Goal: Obtain resource: Download file/media

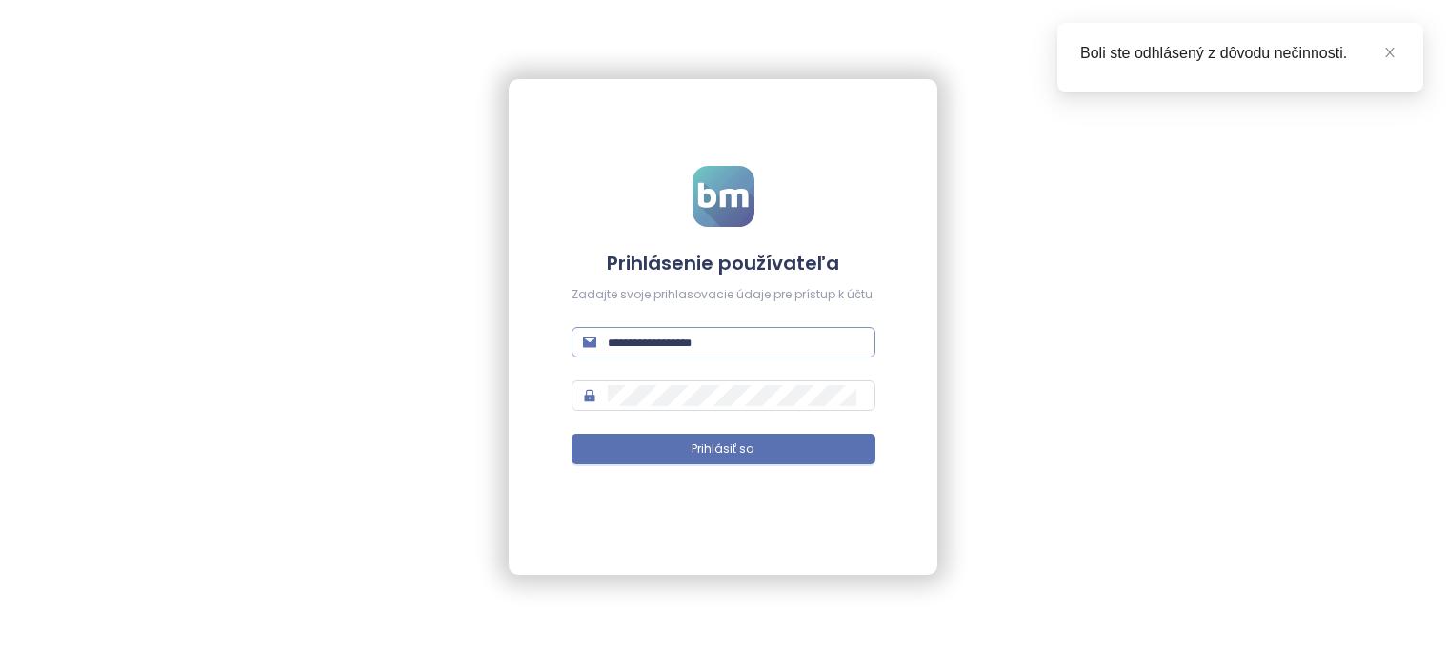
click at [678, 348] on input "text" at bounding box center [736, 342] width 256 height 21
type input "**********"
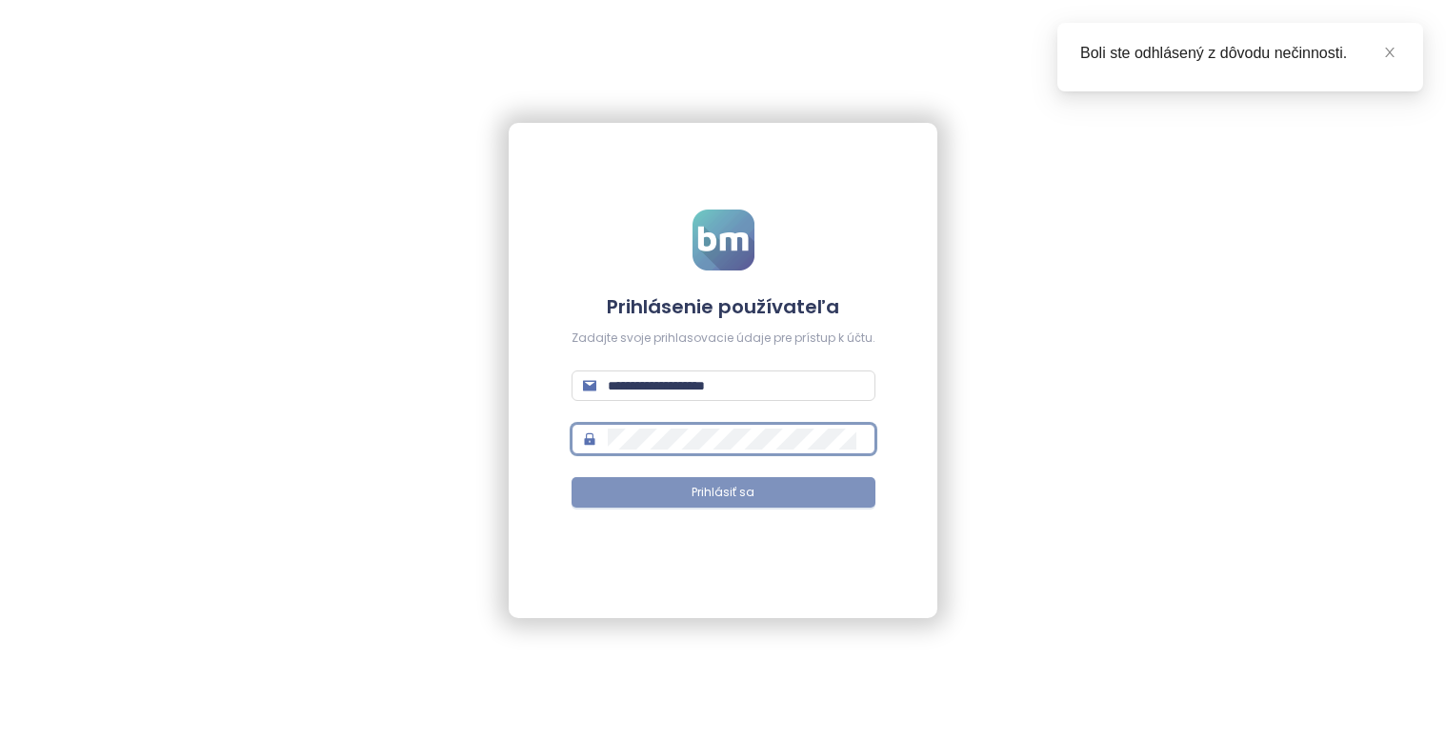
click at [667, 494] on button "Prihlásiť sa" at bounding box center [724, 492] width 304 height 30
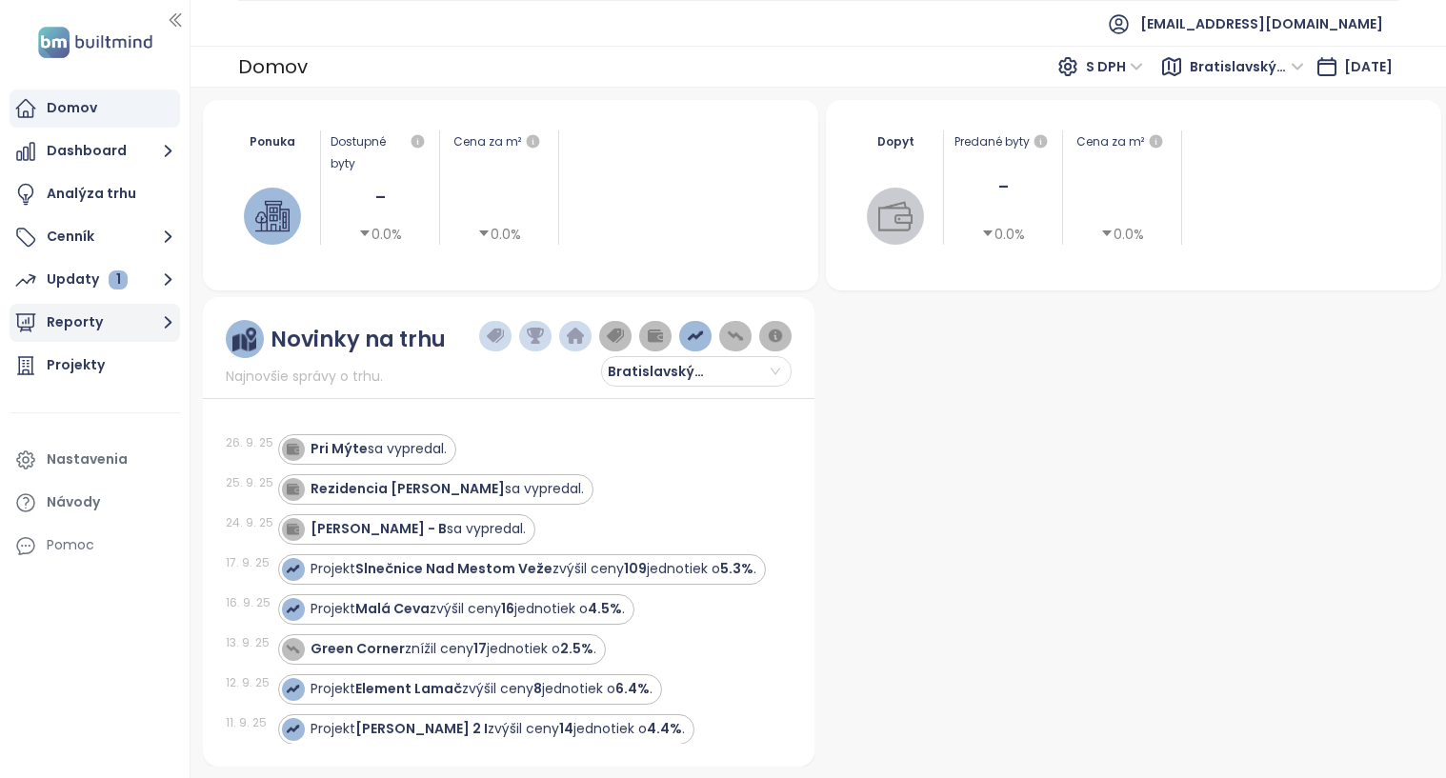
click at [88, 323] on button "Reporty" at bounding box center [95, 323] width 171 height 38
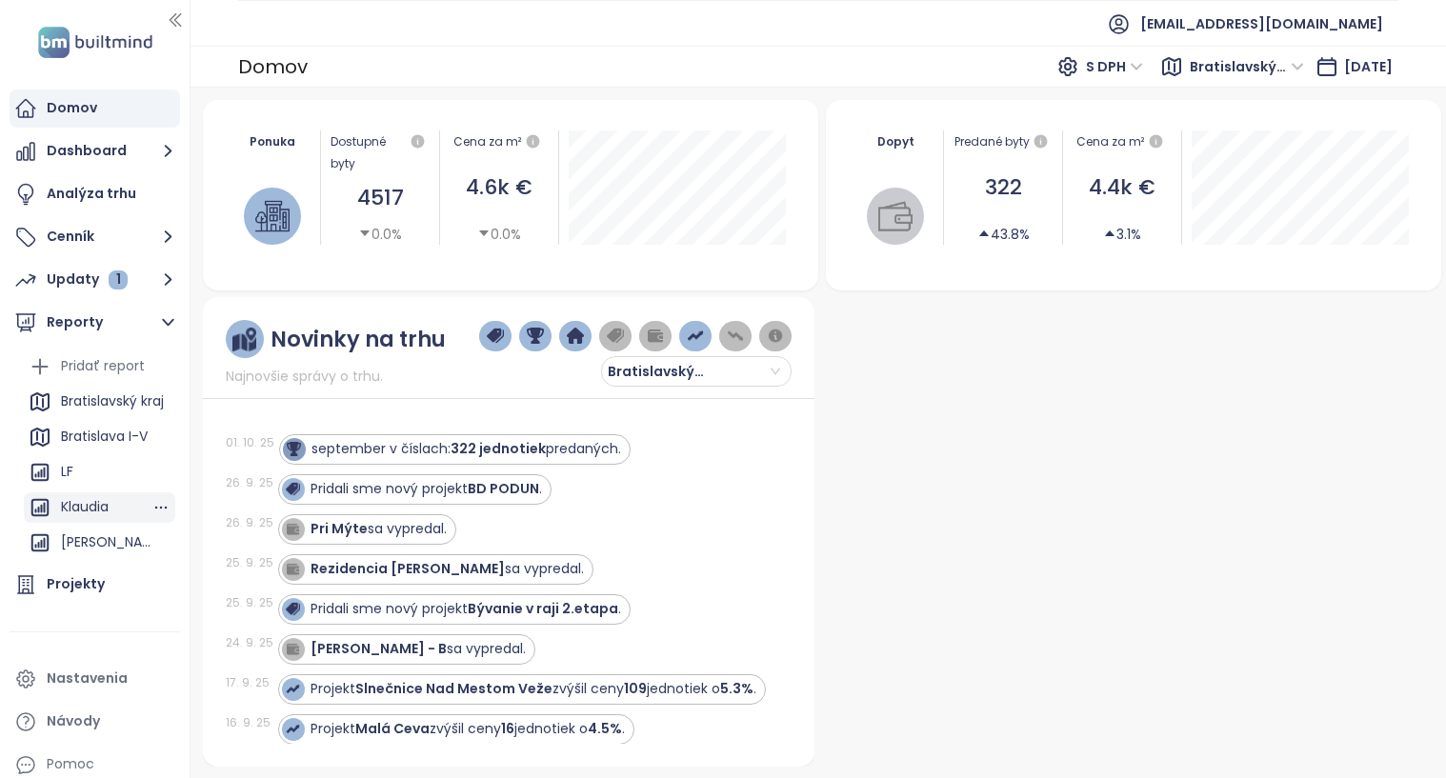
click at [87, 500] on div "Klaudia" at bounding box center [85, 507] width 48 height 24
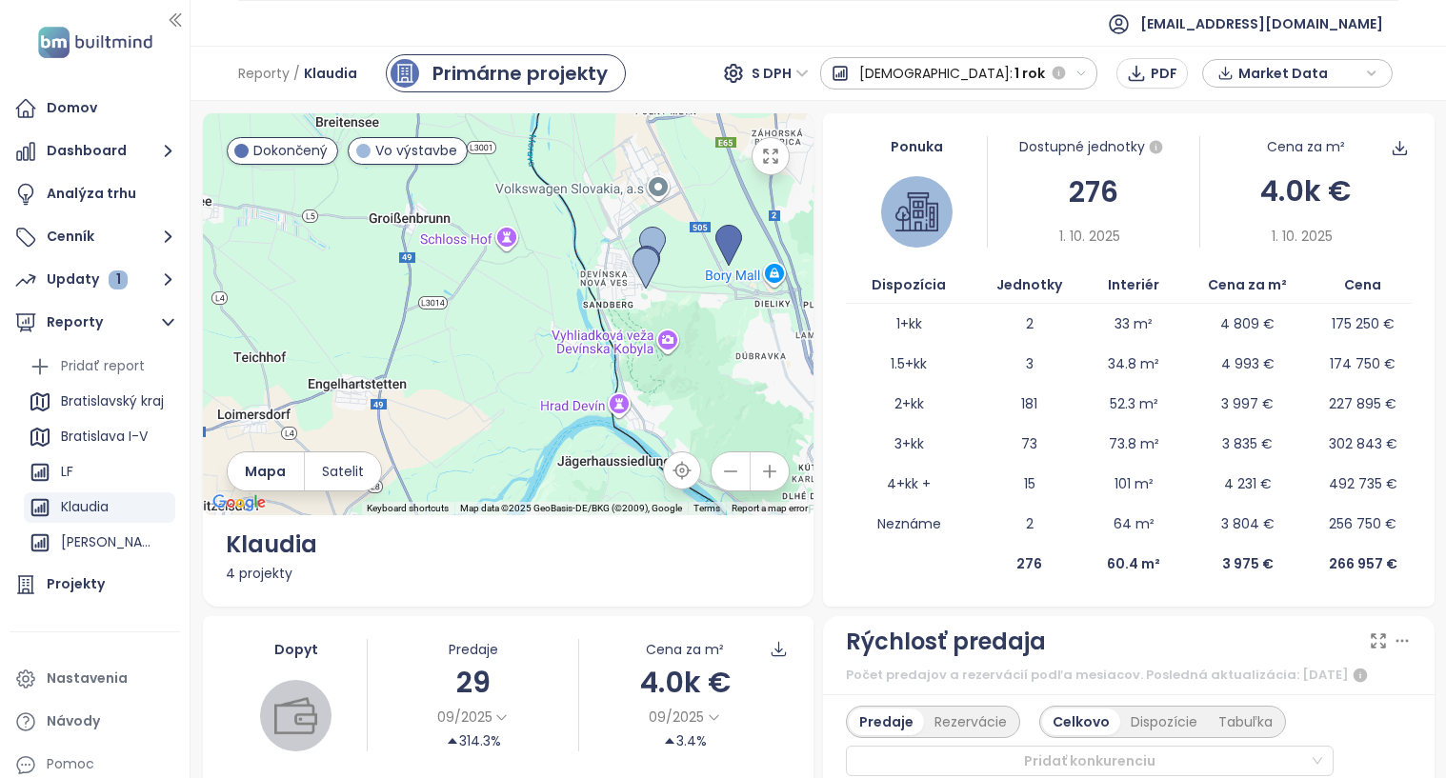
click at [1266, 71] on span "Market Data" at bounding box center [1300, 73] width 123 height 29
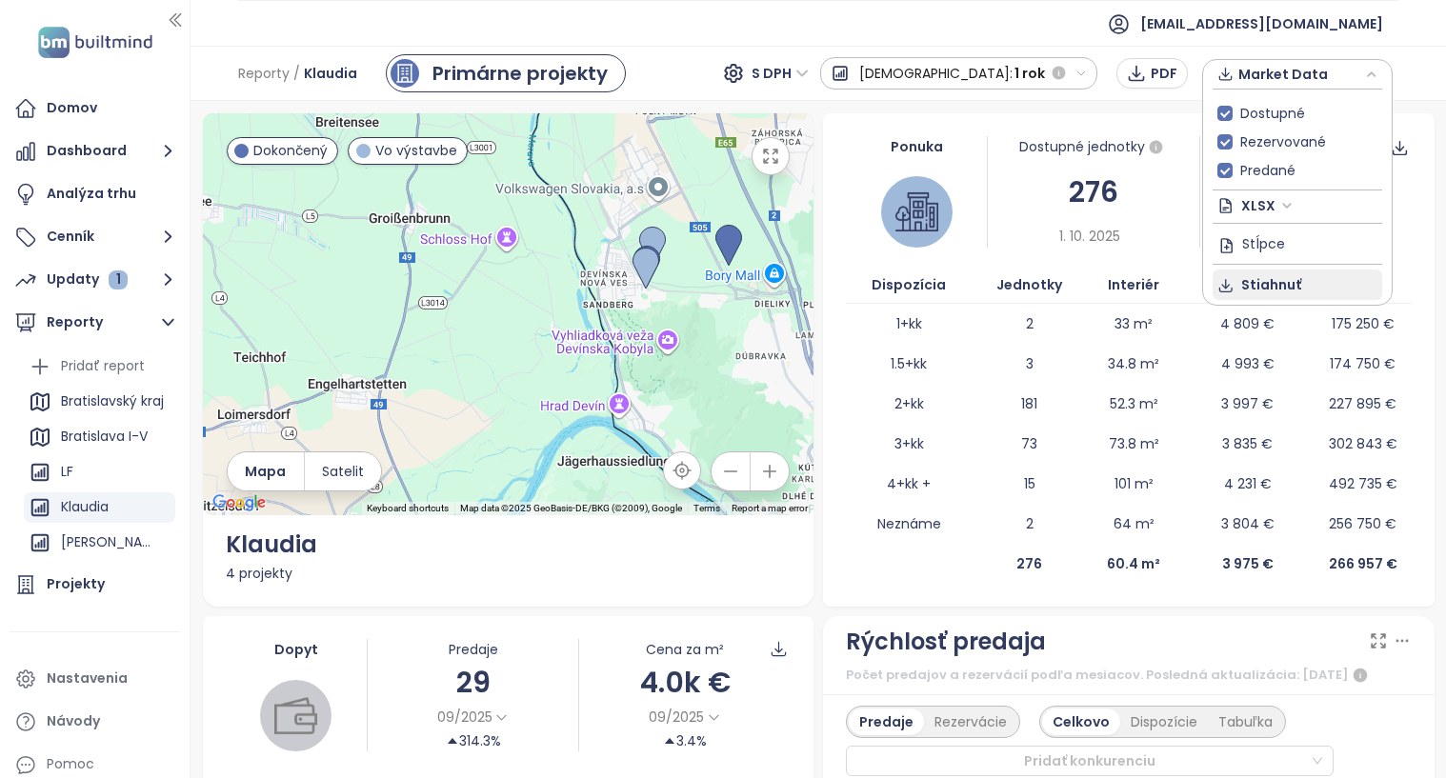
click at [1272, 286] on span "Stiahnuť" at bounding box center [1271, 284] width 60 height 21
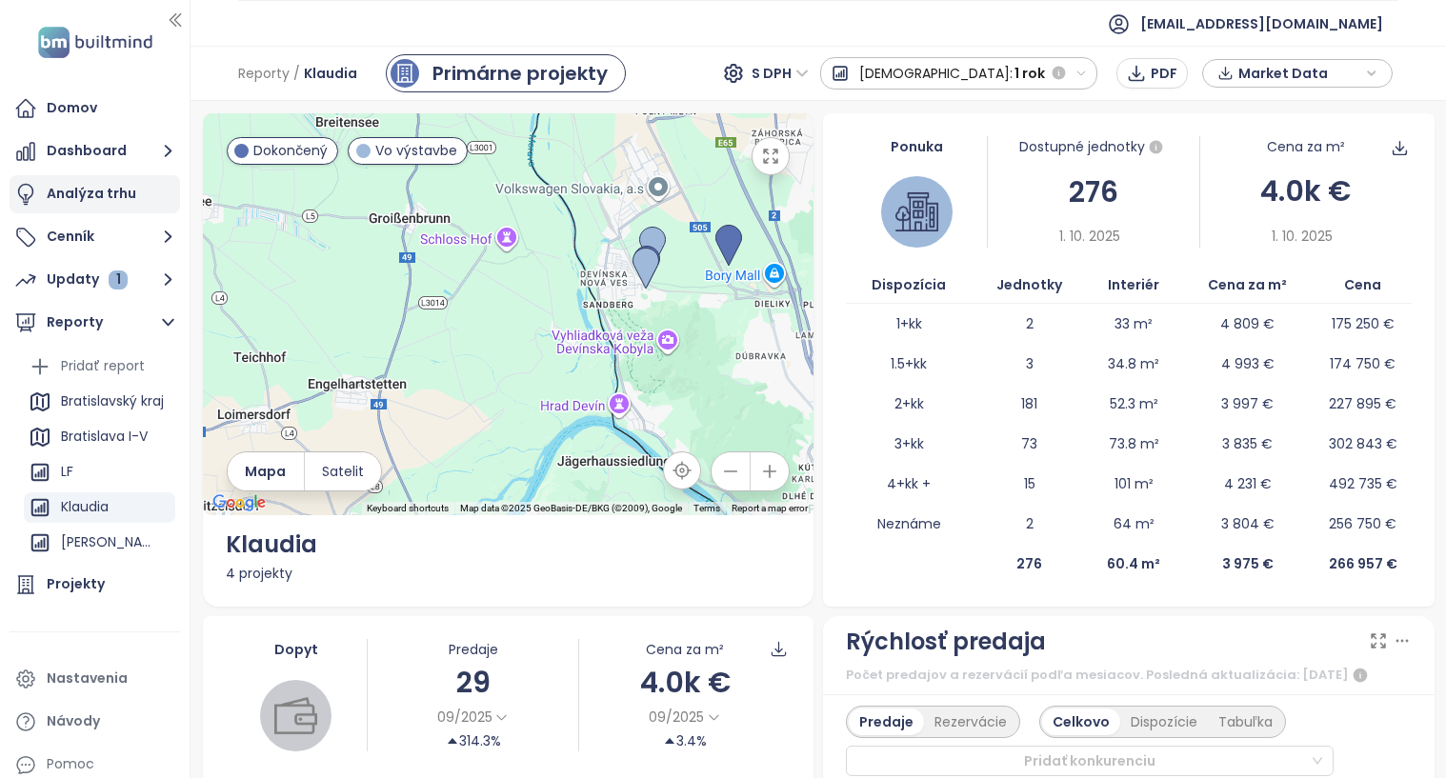
click at [67, 190] on div "Analýza trhu" at bounding box center [92, 194] width 90 height 24
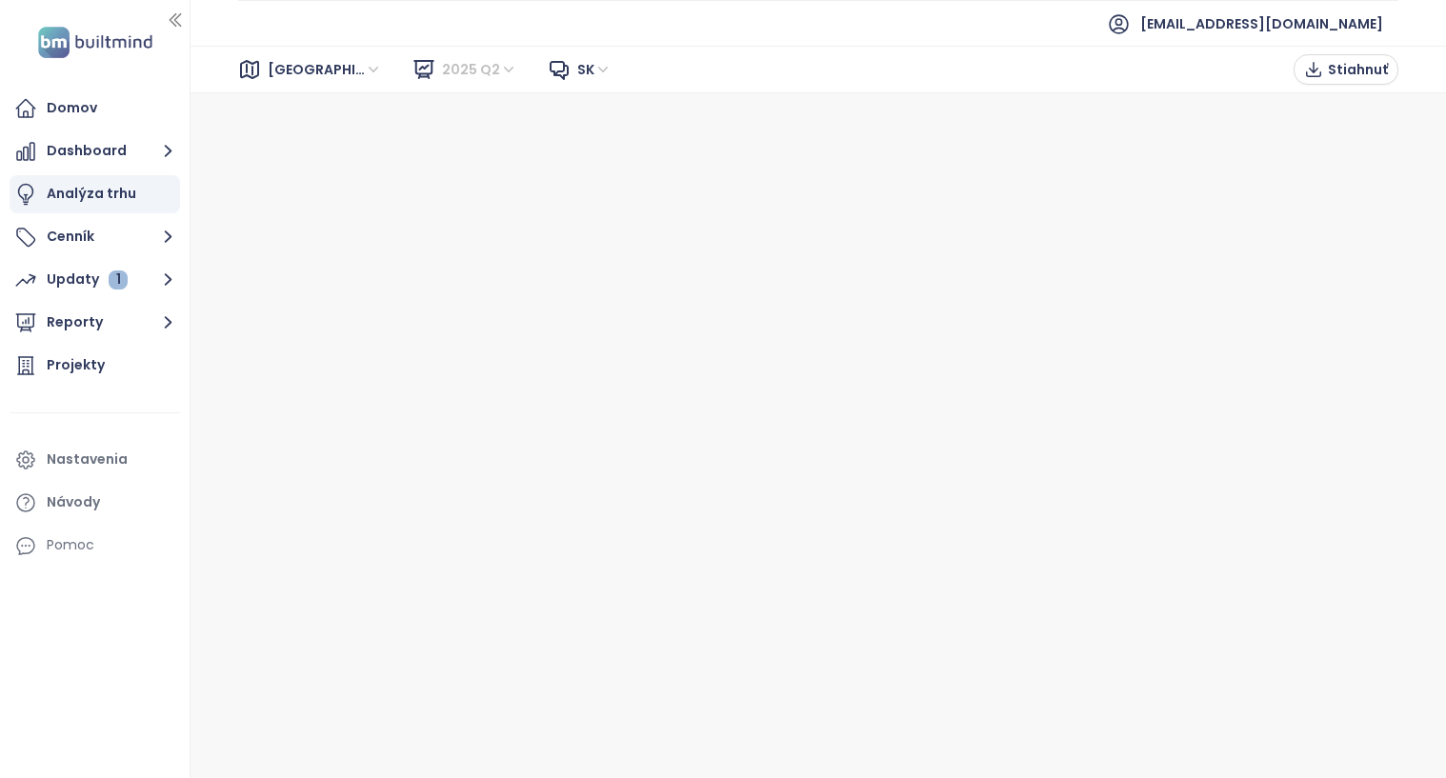
click at [470, 71] on span "2025 Q2" at bounding box center [479, 69] width 75 height 29
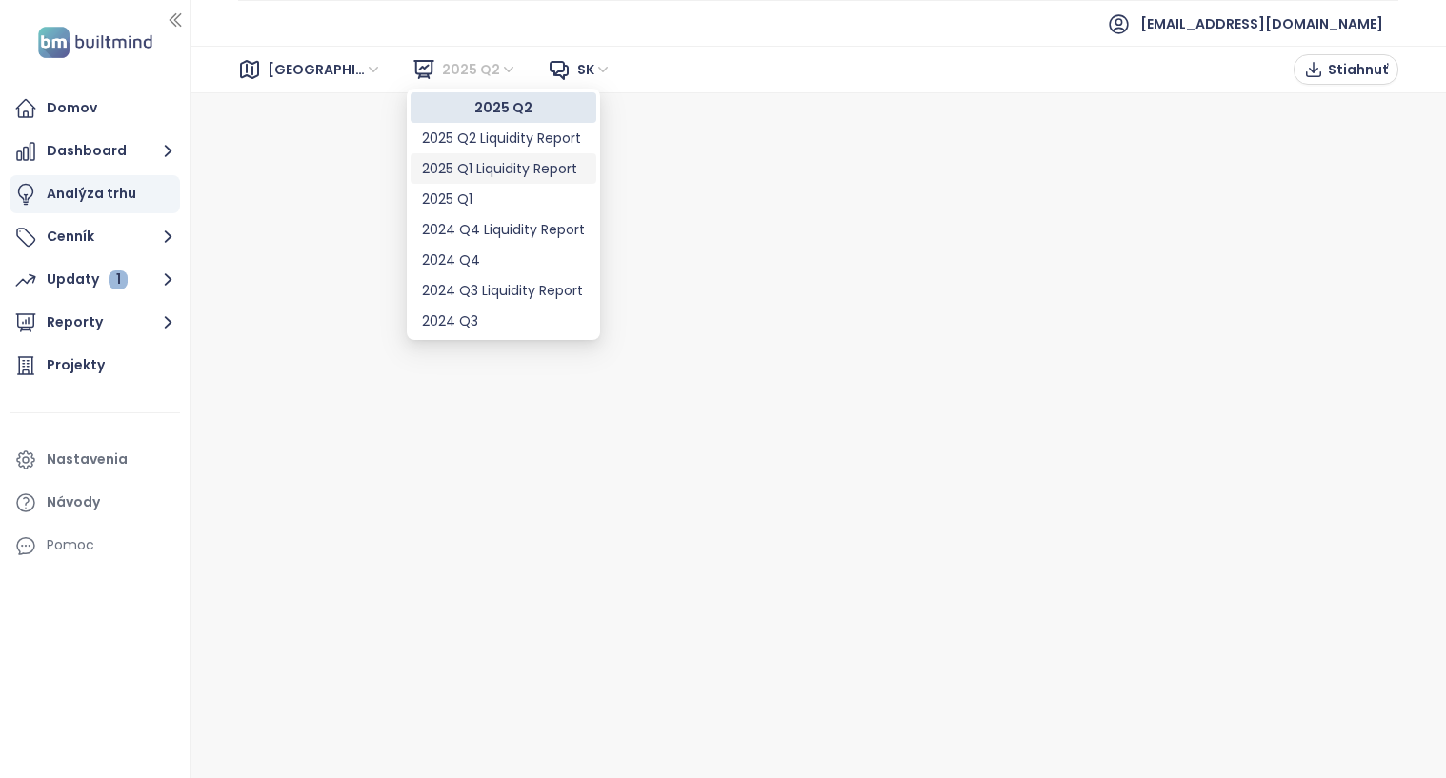
click at [510, 167] on div "2025 Q1 Liquidity Report" at bounding box center [503, 168] width 163 height 21
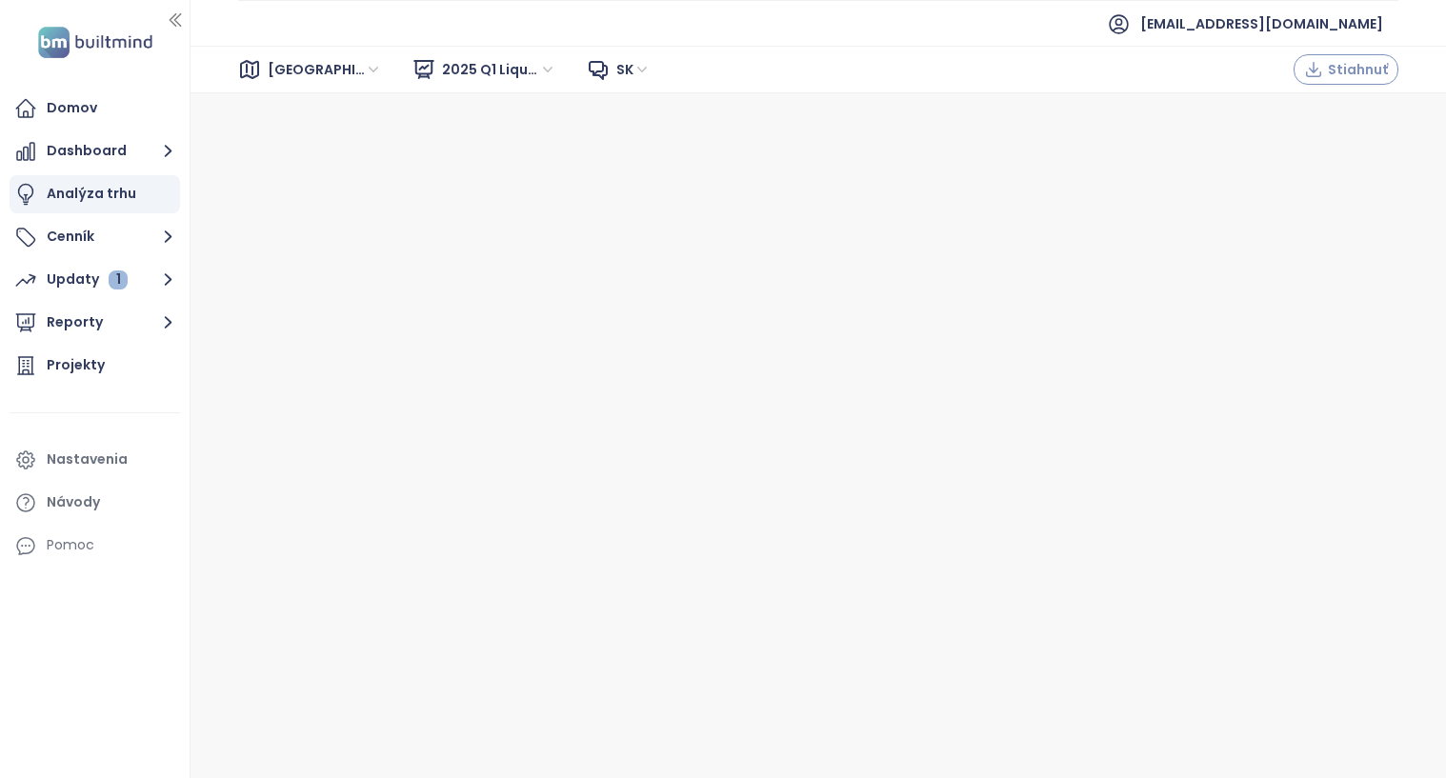
click at [1344, 76] on span "Stiahnuť" at bounding box center [1358, 69] width 60 height 21
click at [64, 335] on button "Reporty" at bounding box center [95, 323] width 171 height 38
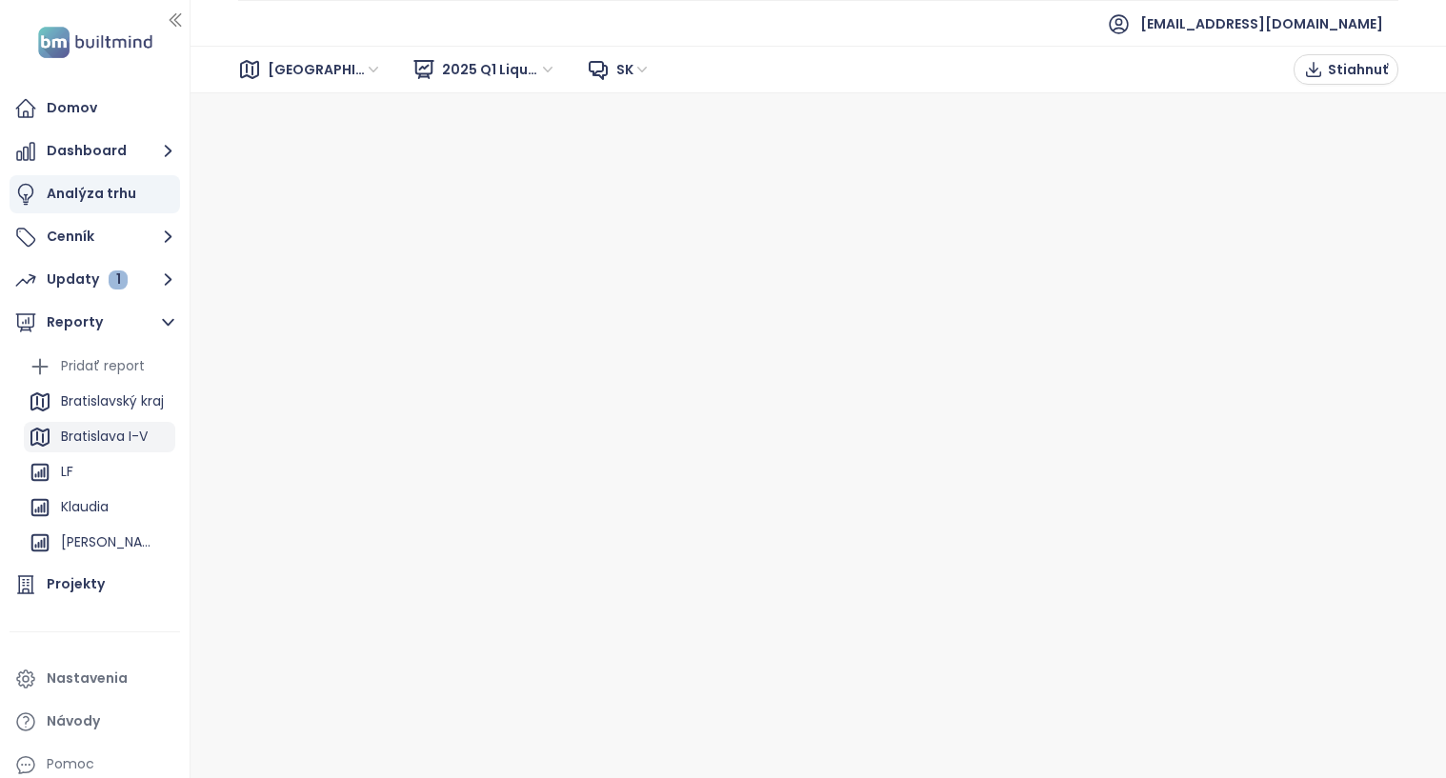
click at [121, 437] on div "Bratislava I-V" at bounding box center [104, 437] width 87 height 24
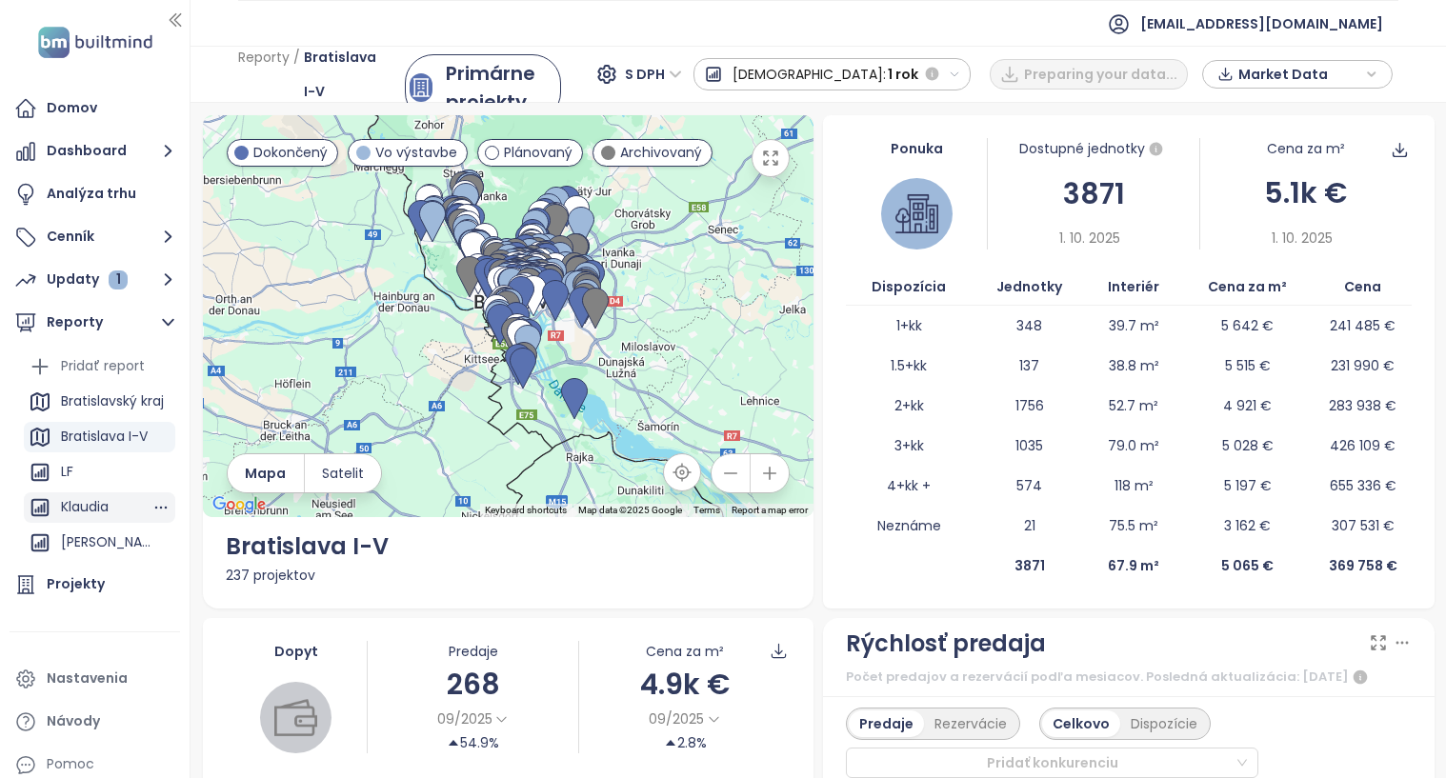
click at [67, 515] on div "Klaudia" at bounding box center [85, 507] width 48 height 24
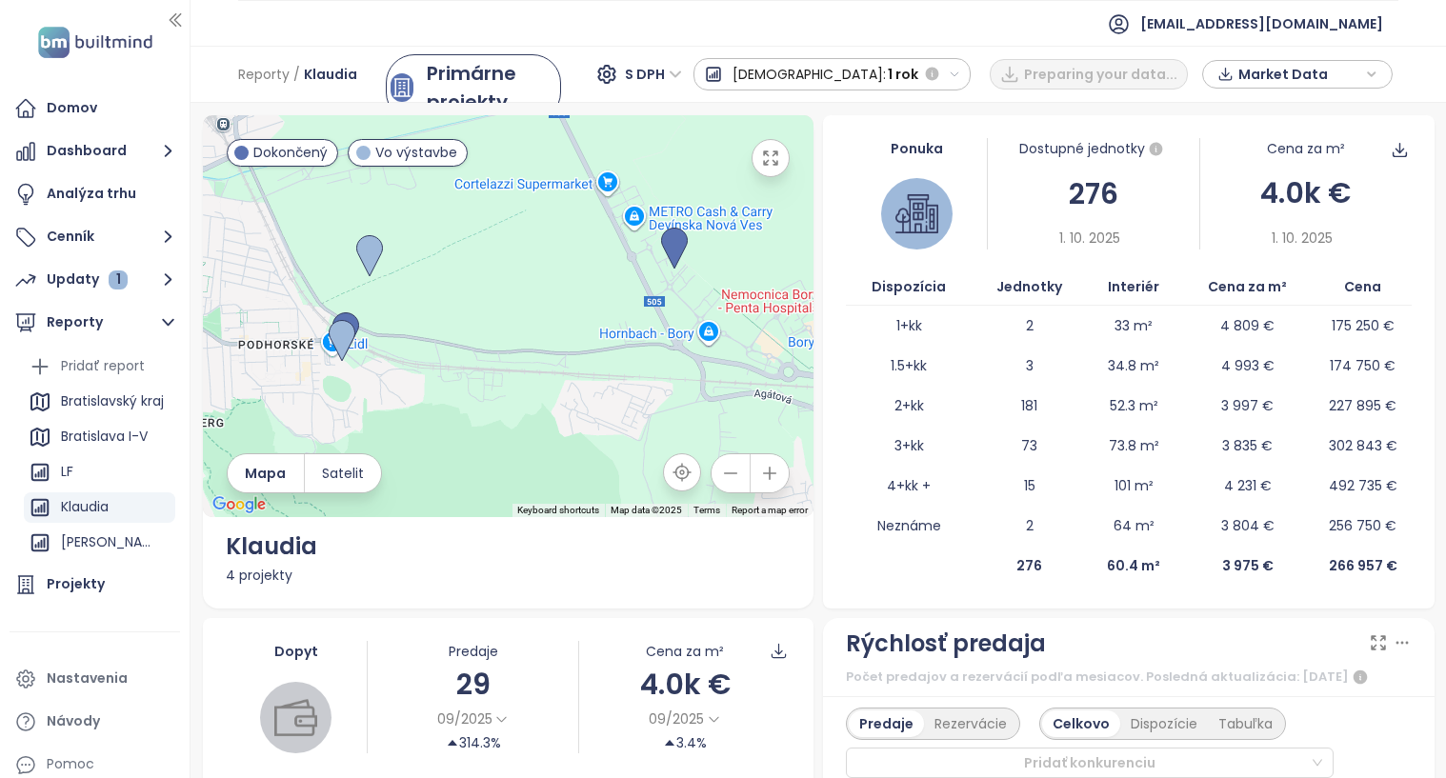
click at [968, 67] on button "Predaj: 1 rok" at bounding box center [833, 74] width 278 height 32
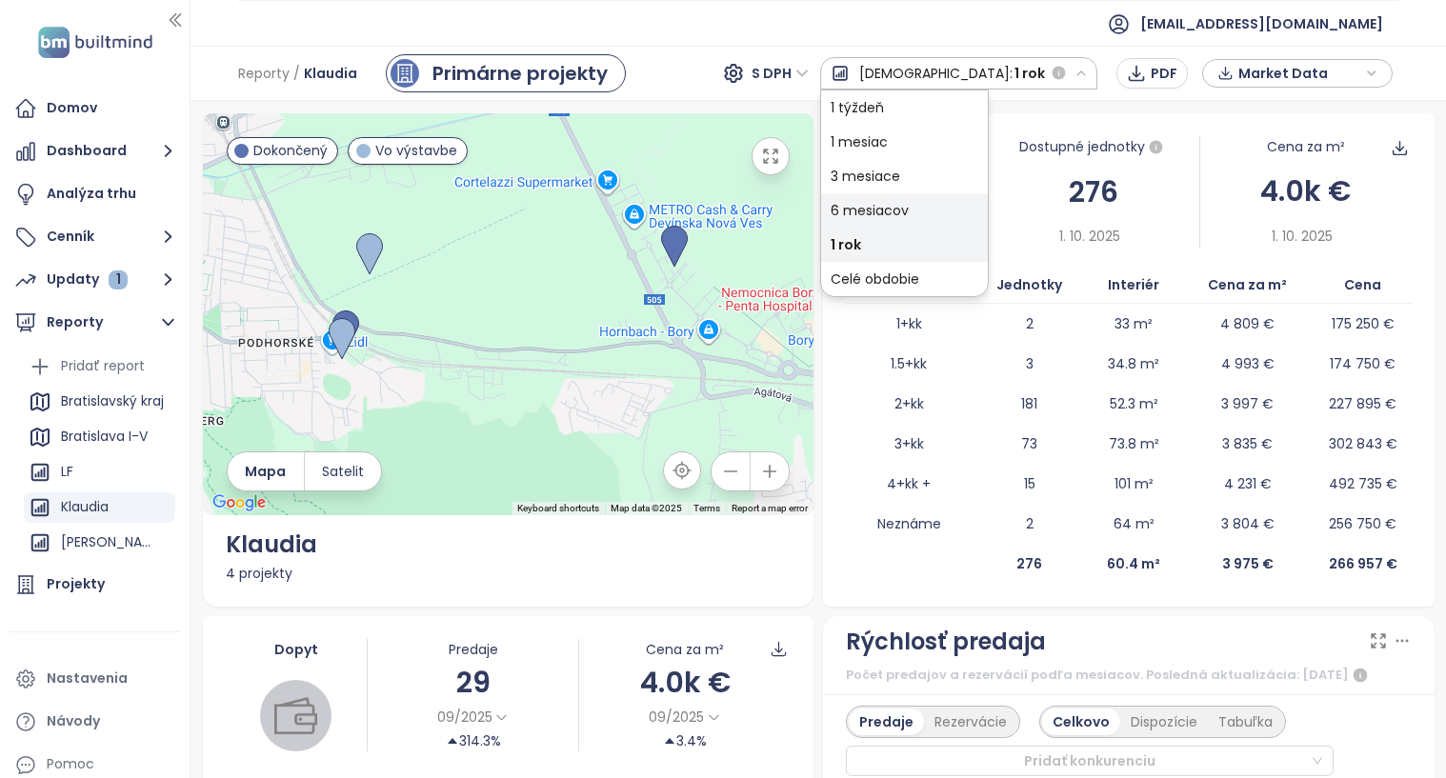
click at [988, 207] on div "6 mesiacov" at bounding box center [904, 210] width 167 height 34
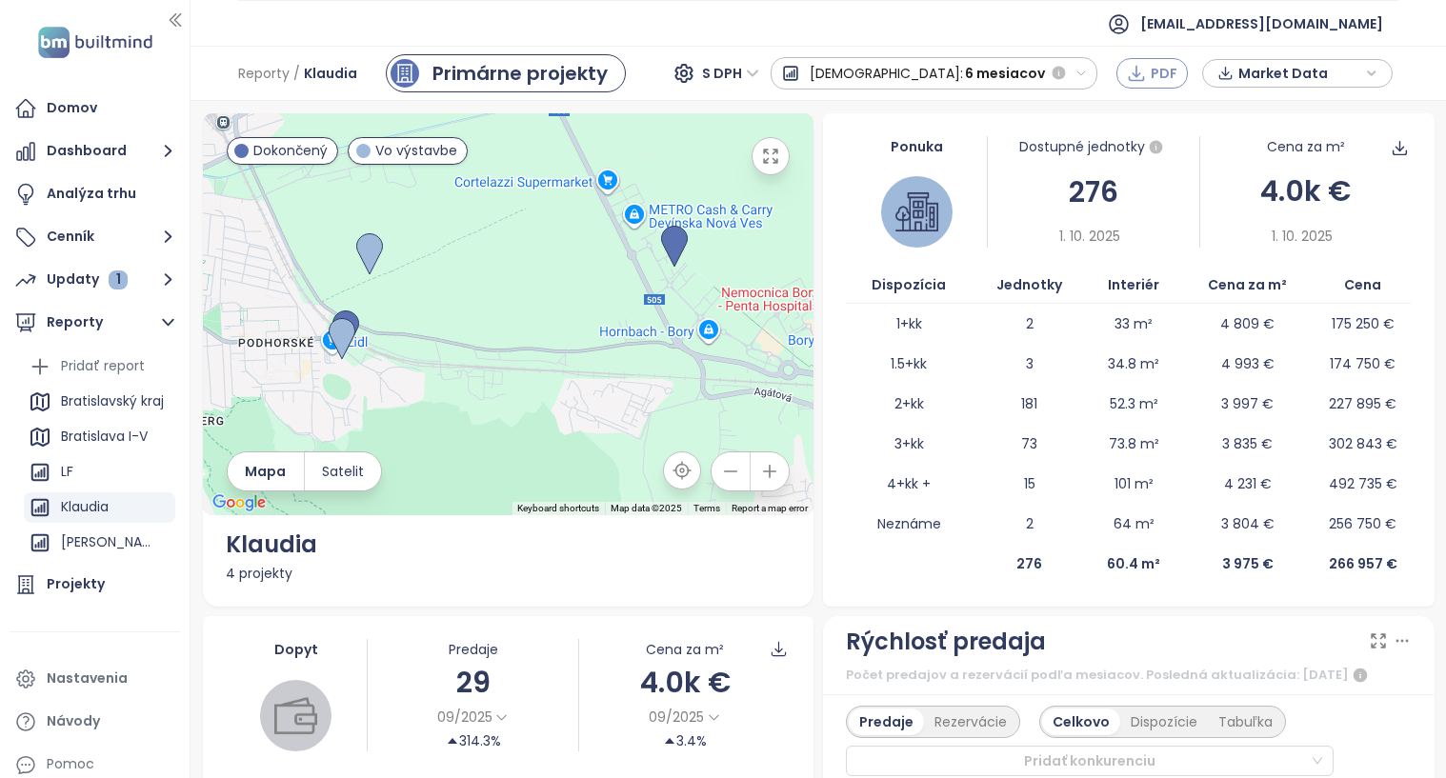
click at [1151, 85] on button "PDF" at bounding box center [1152, 73] width 71 height 30
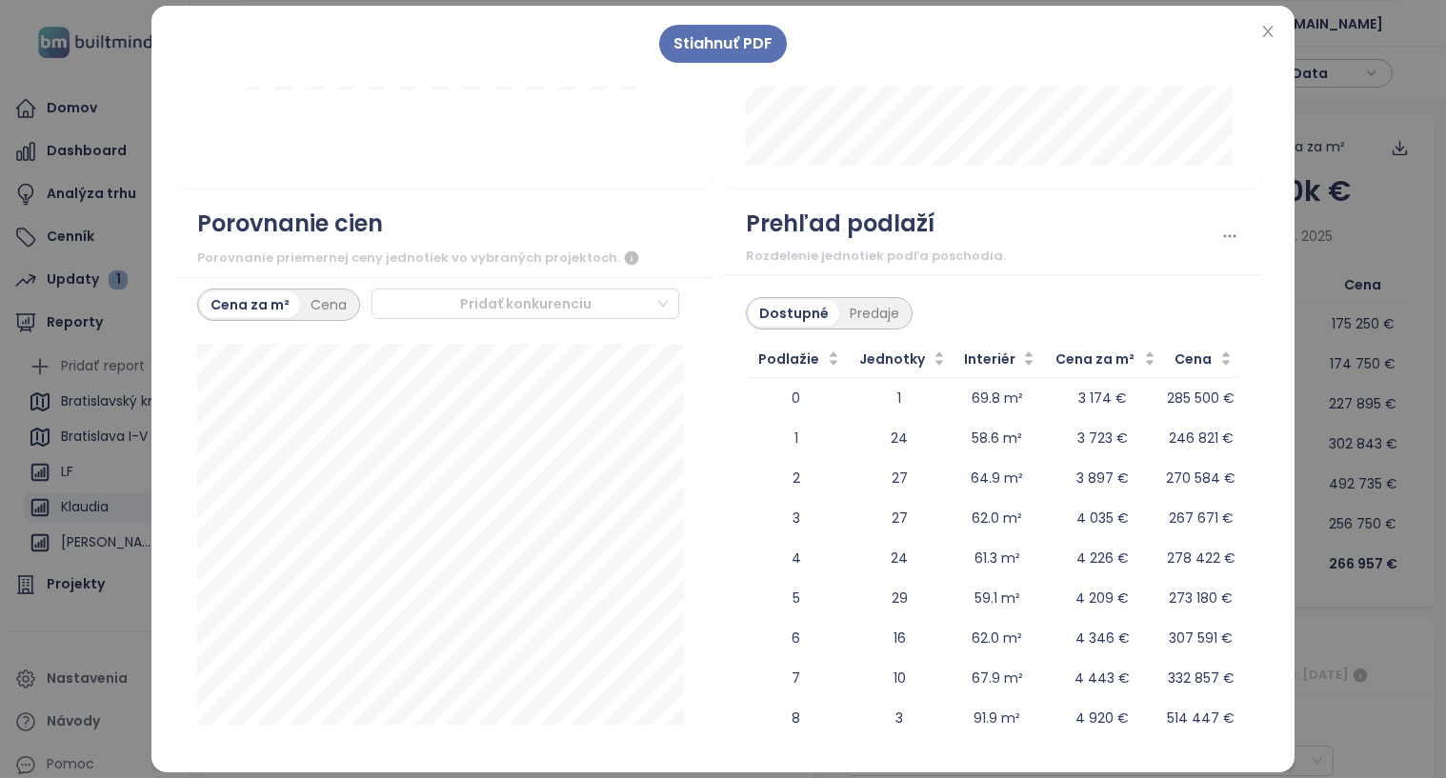
scroll to position [3049, 0]
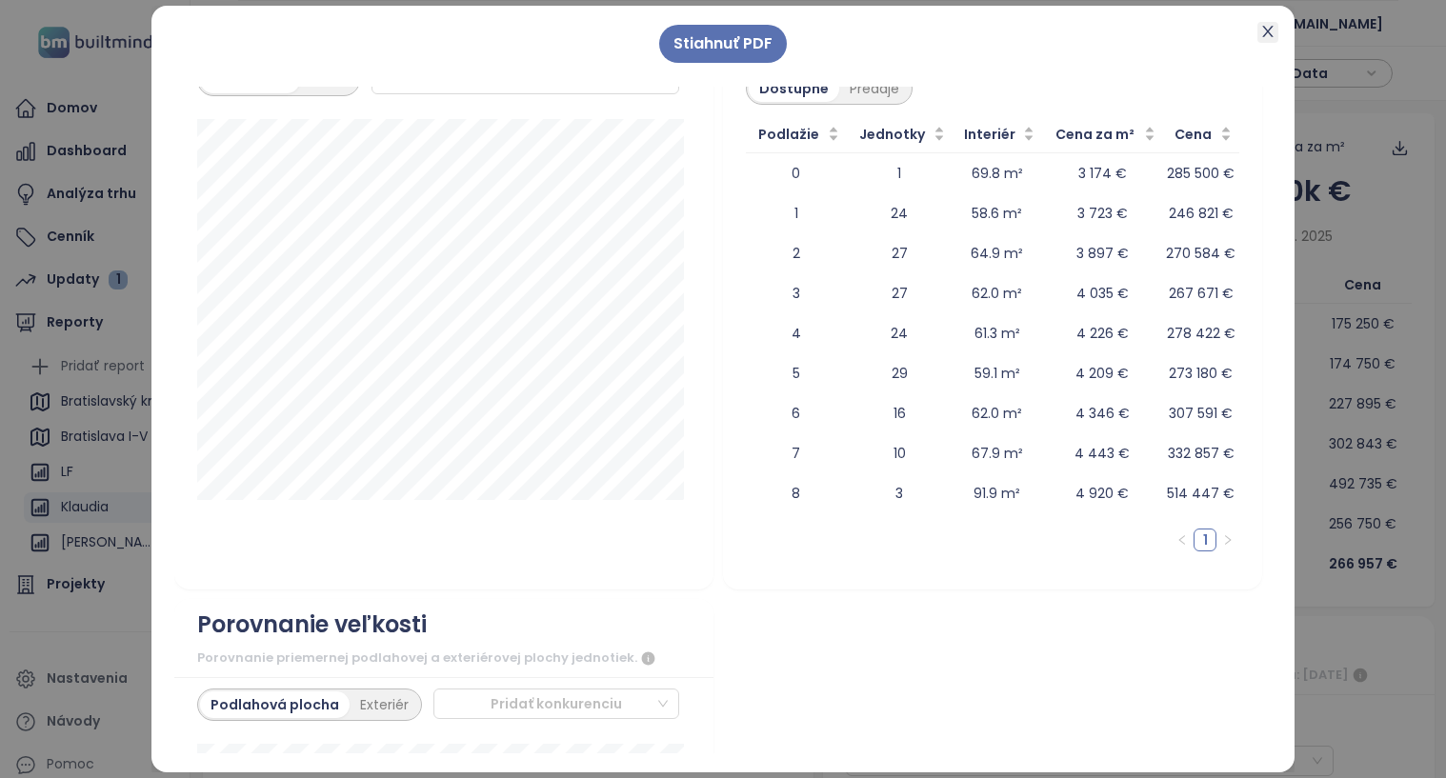
click at [1266, 30] on icon "close" at bounding box center [1267, 31] width 15 height 15
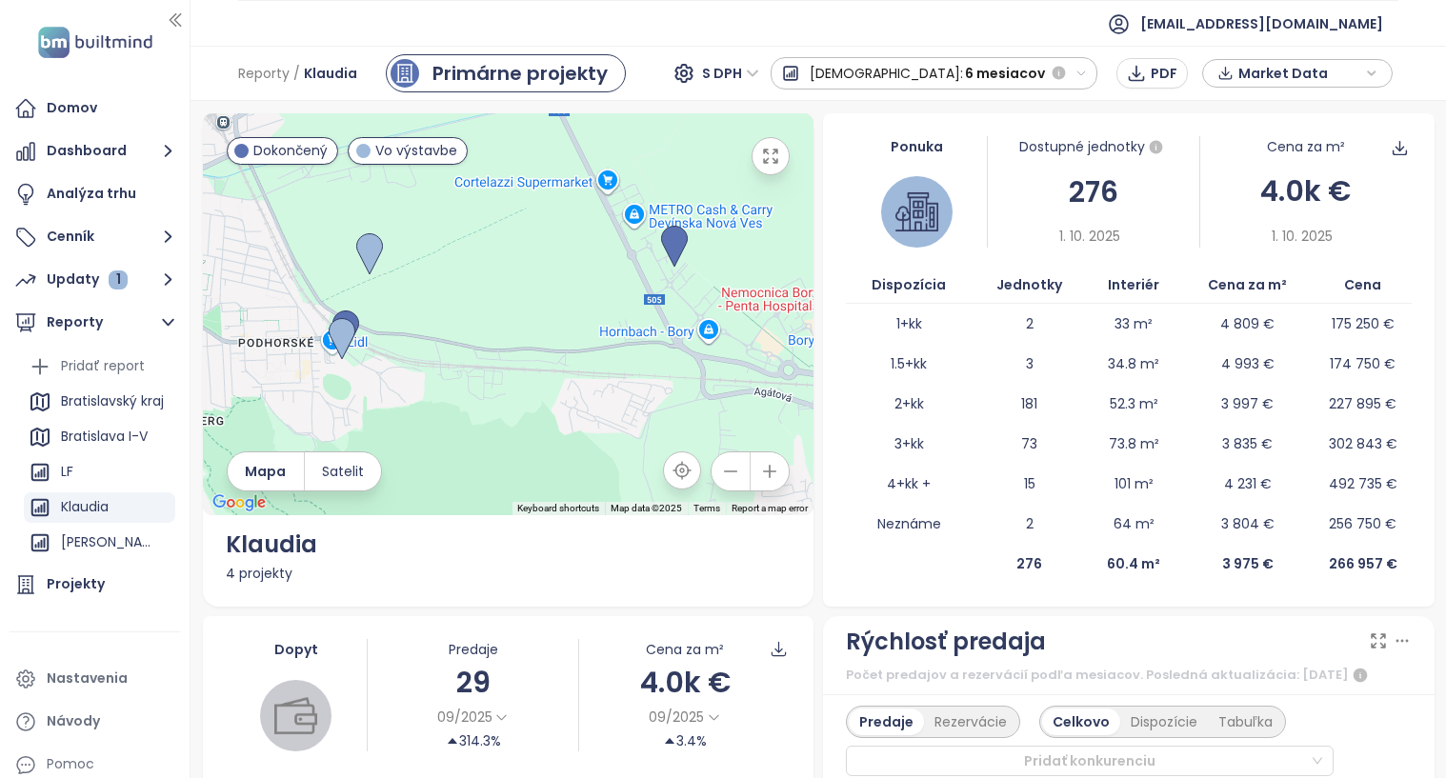
click at [1290, 71] on span "Market Data" at bounding box center [1300, 73] width 123 height 29
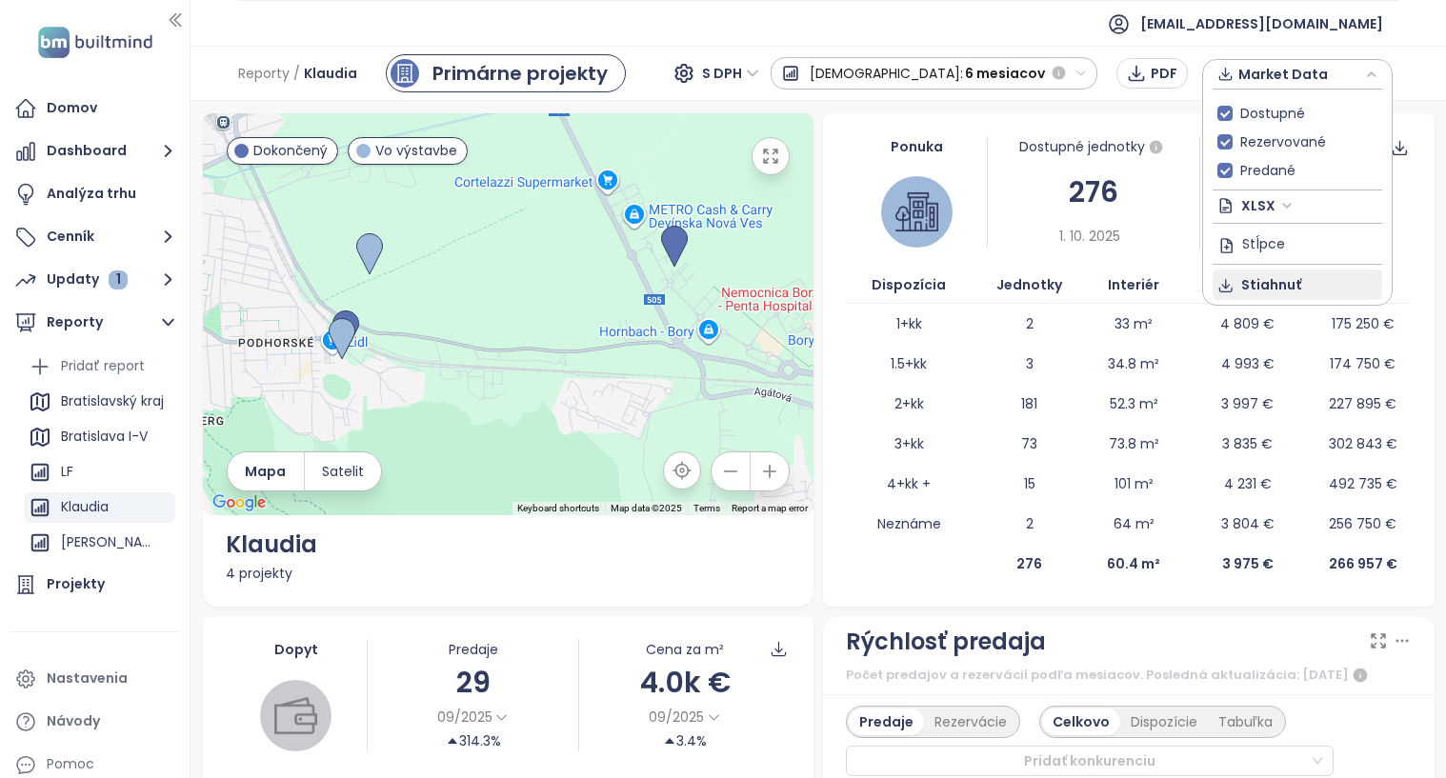
click at [1260, 288] on span "Stiahnuť" at bounding box center [1271, 284] width 60 height 21
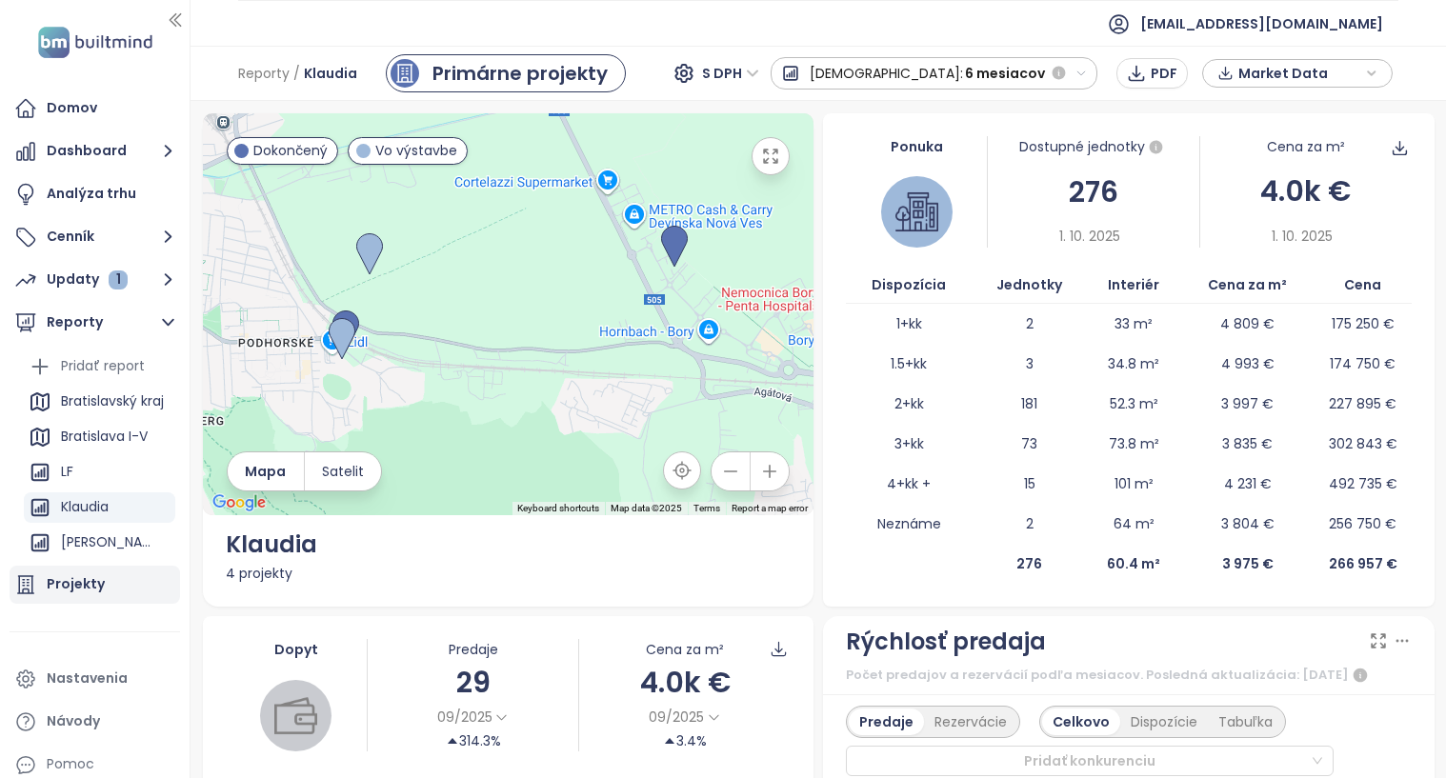
click at [76, 584] on div "Projekty" at bounding box center [76, 585] width 58 height 24
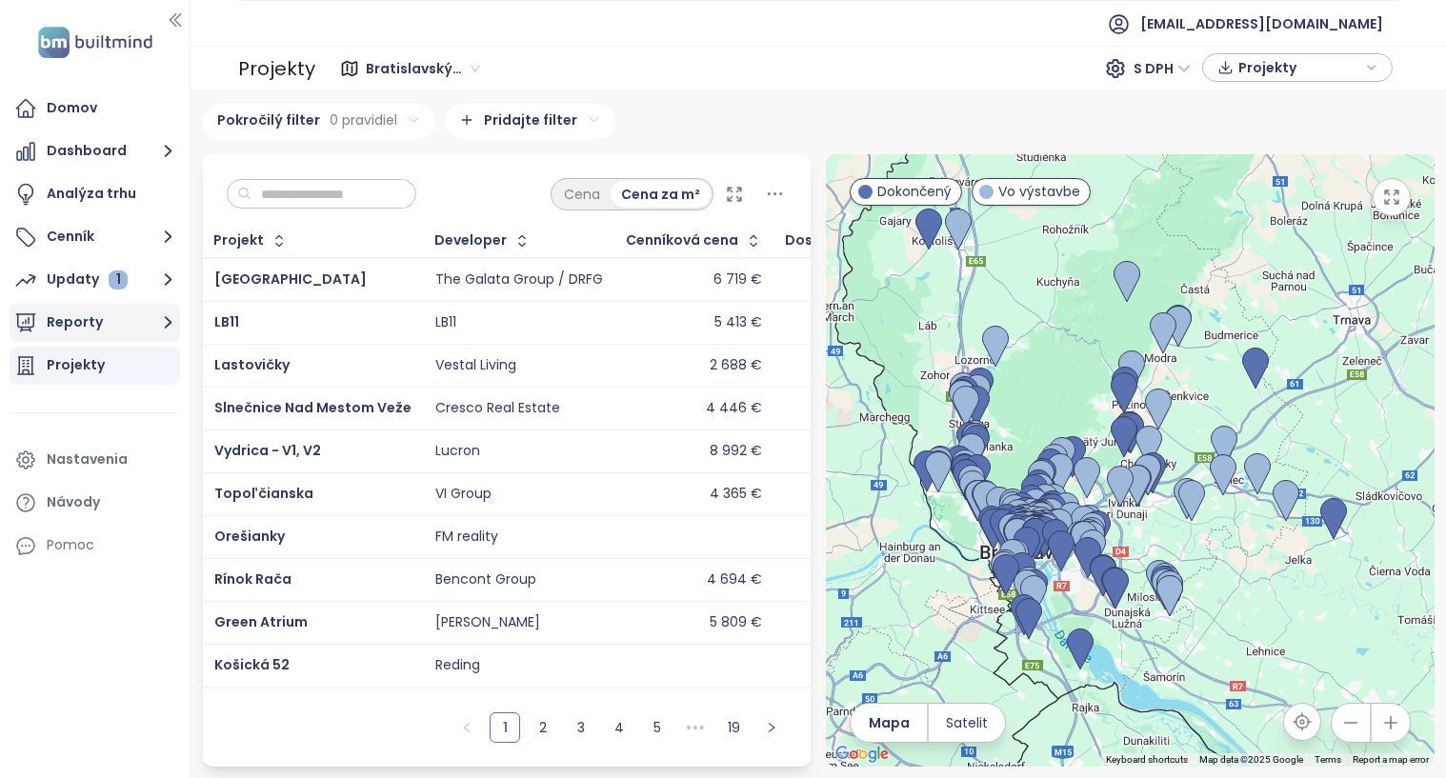
click at [88, 330] on button "Reporty" at bounding box center [95, 323] width 171 height 38
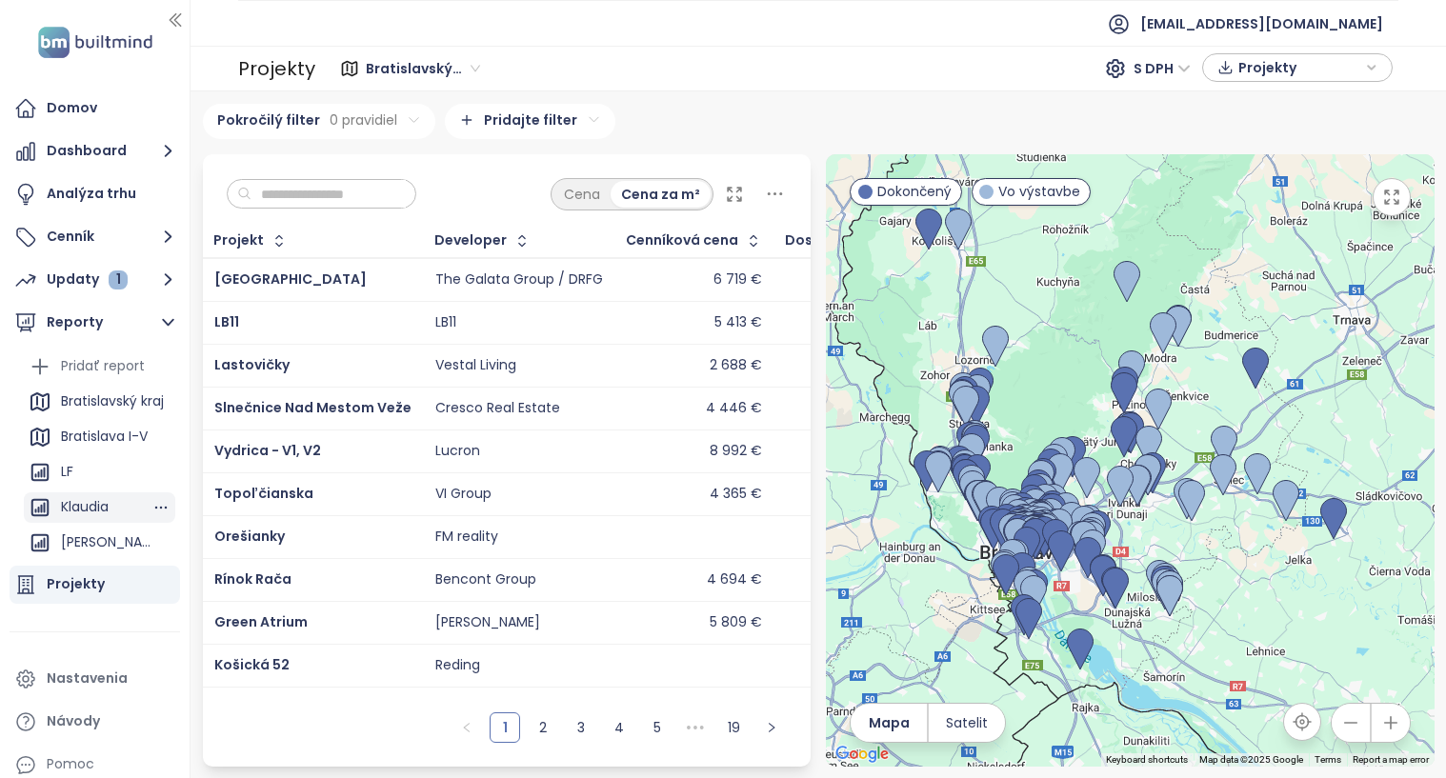
click at [87, 497] on div "Klaudia" at bounding box center [85, 507] width 48 height 24
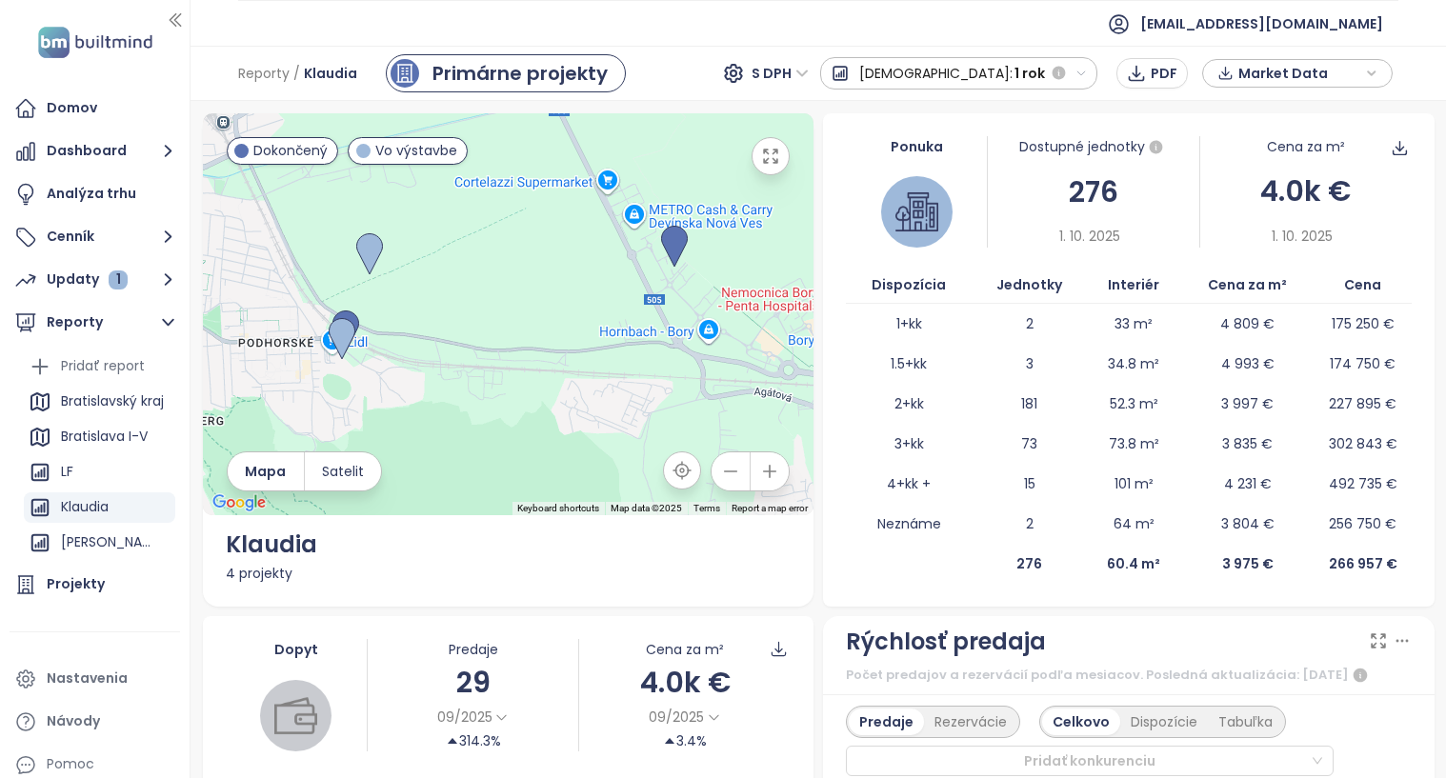
click at [1044, 78] on span "1 rok" at bounding box center [1030, 73] width 30 height 34
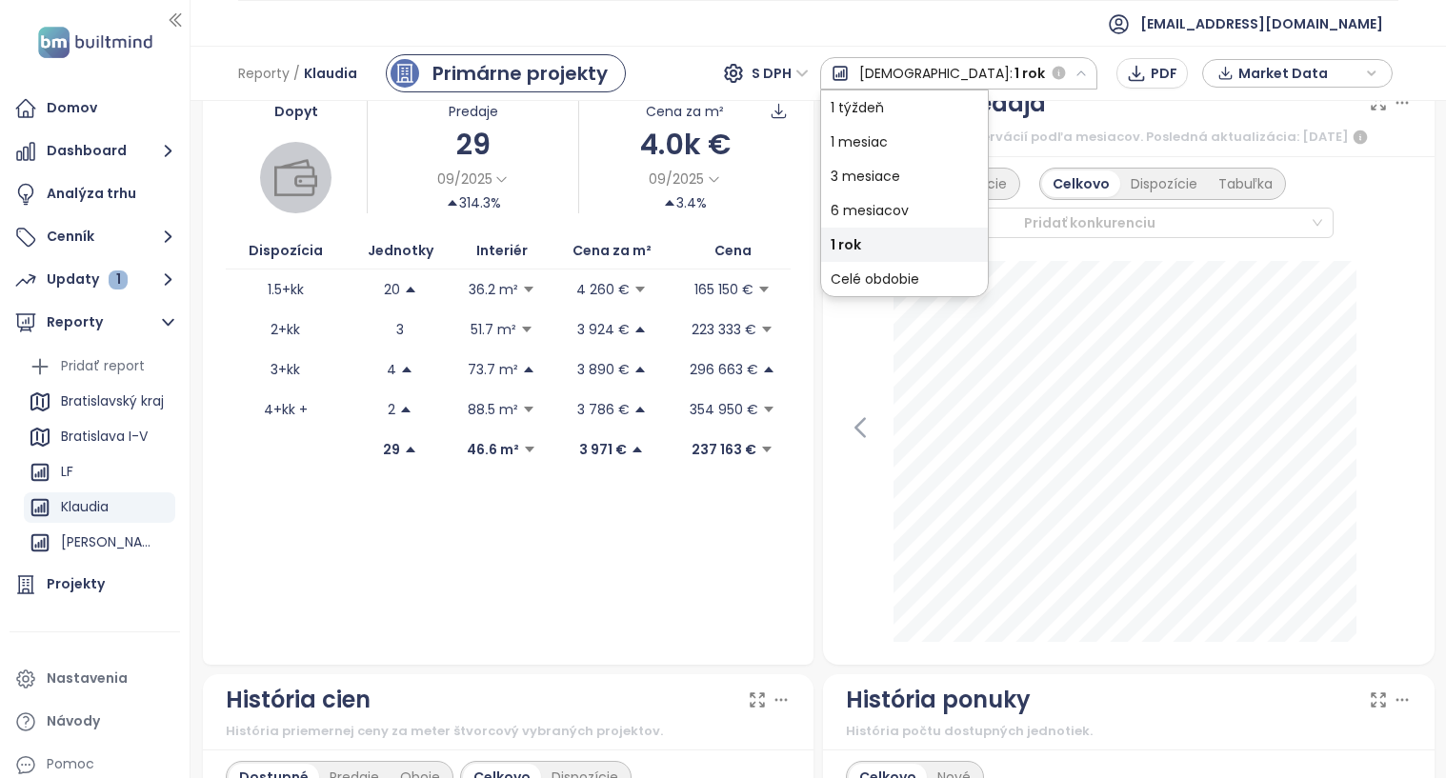
scroll to position [667, 0]
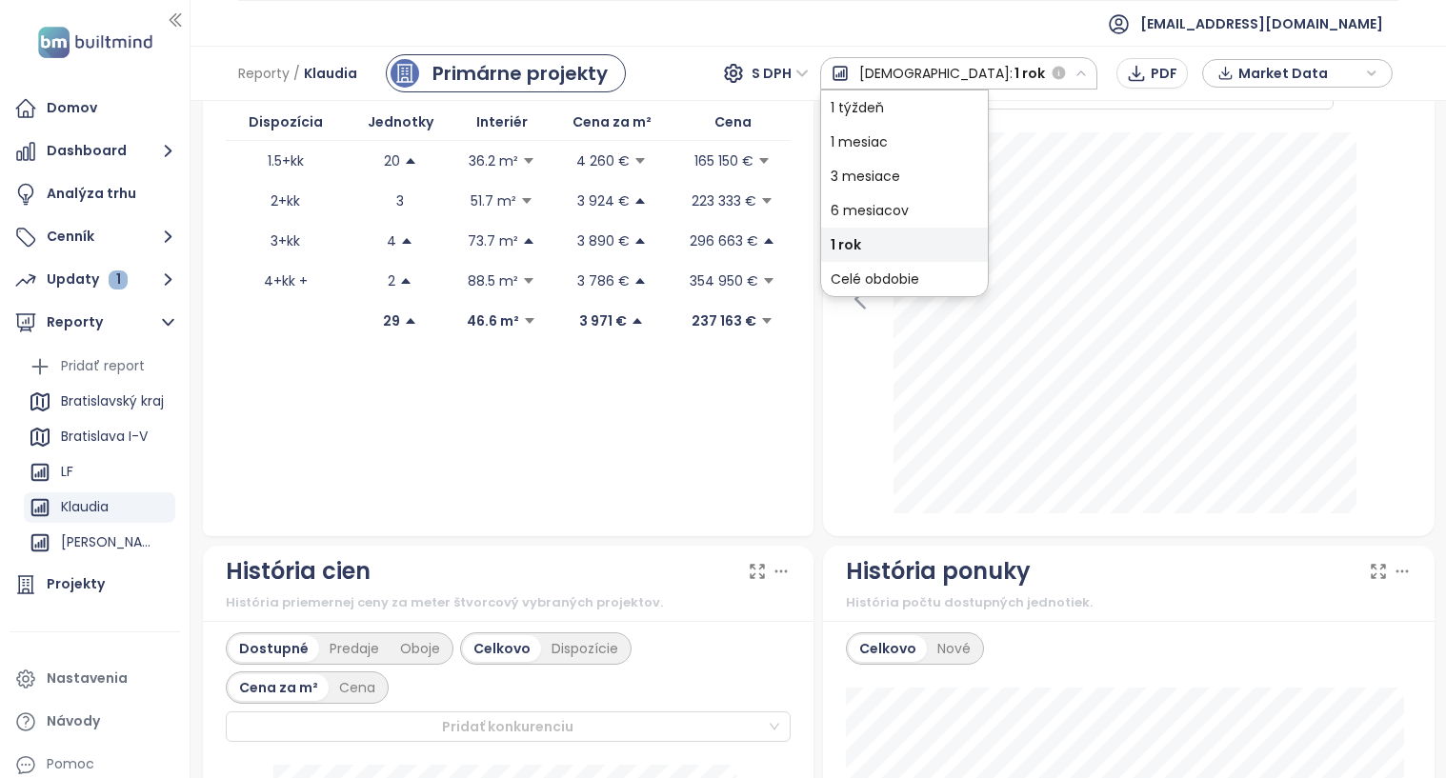
click at [1376, 110] on div "Predaje Rezervácie Celkovo Dispozície Tabuľka Pridať konkurenciu" at bounding box center [1129, 74] width 566 height 71
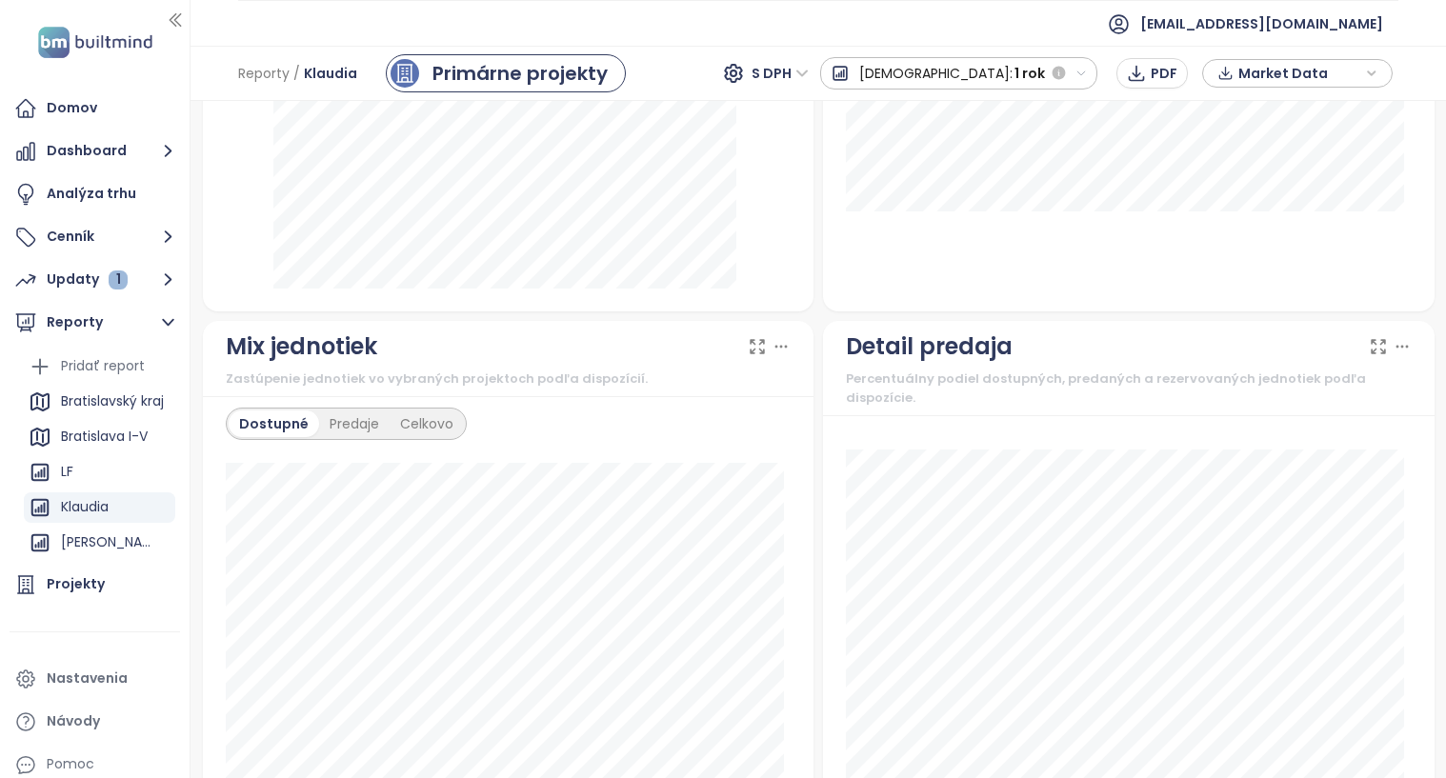
scroll to position [1715, 0]
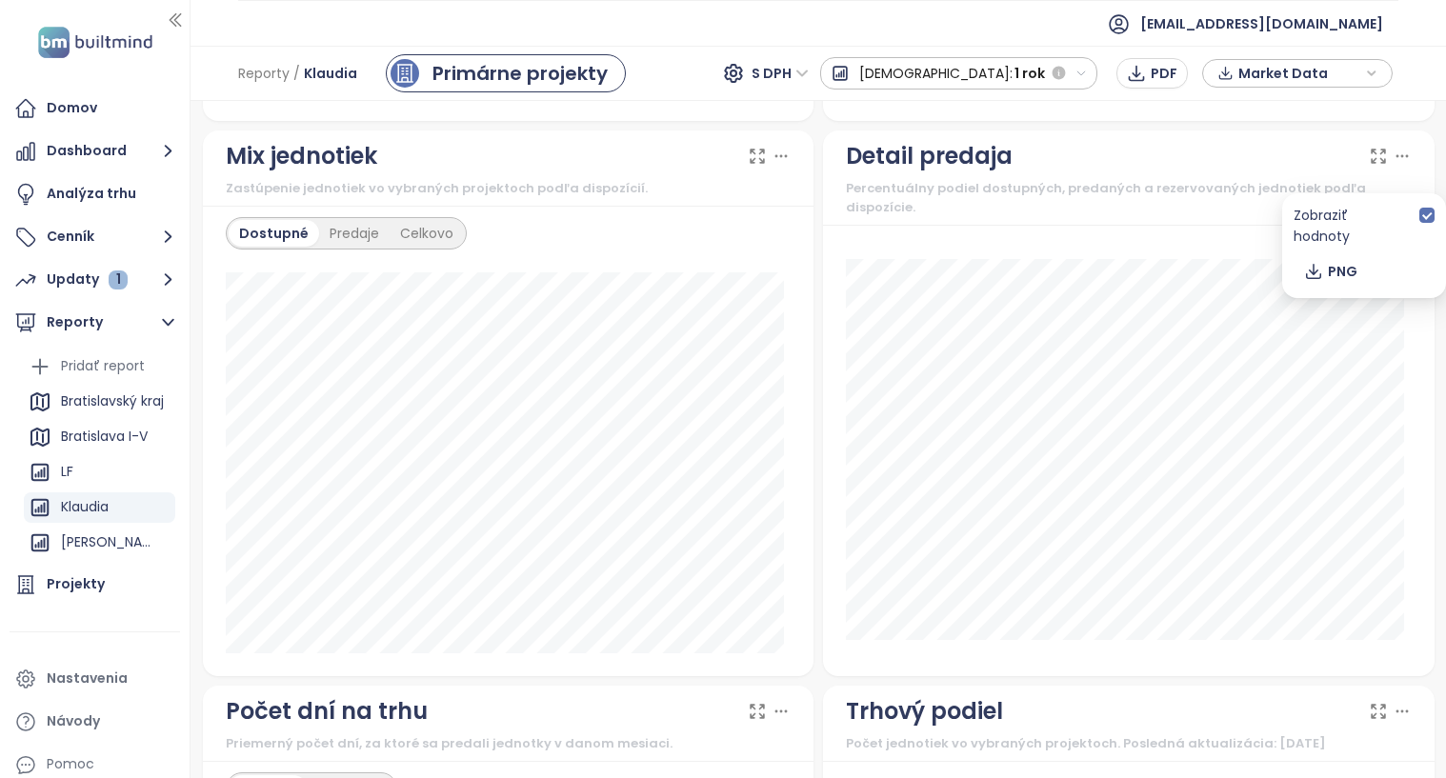
click at [1393, 166] on icon at bounding box center [1402, 156] width 19 height 19
click at [1345, 261] on span "PNG" at bounding box center [1343, 271] width 30 height 21
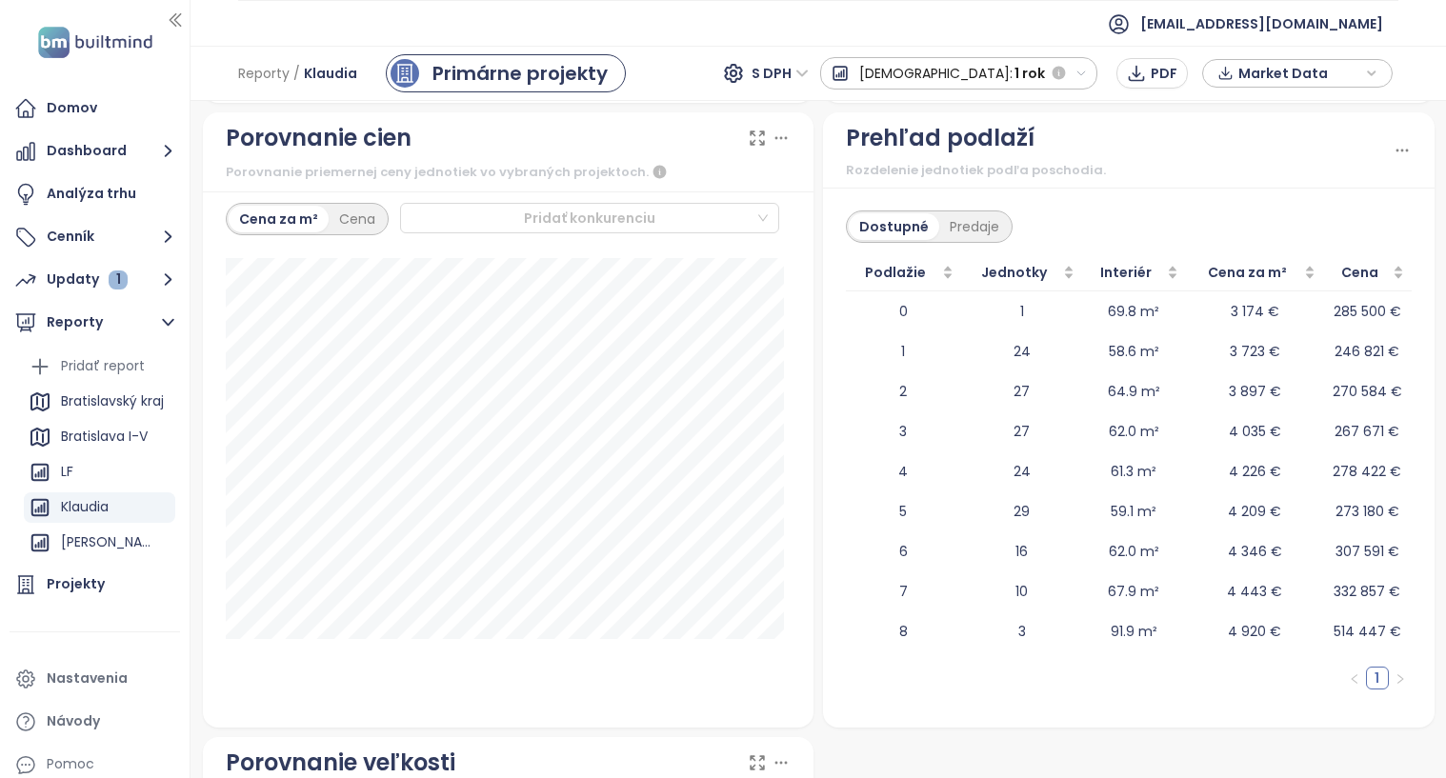
scroll to position [2954, 0]
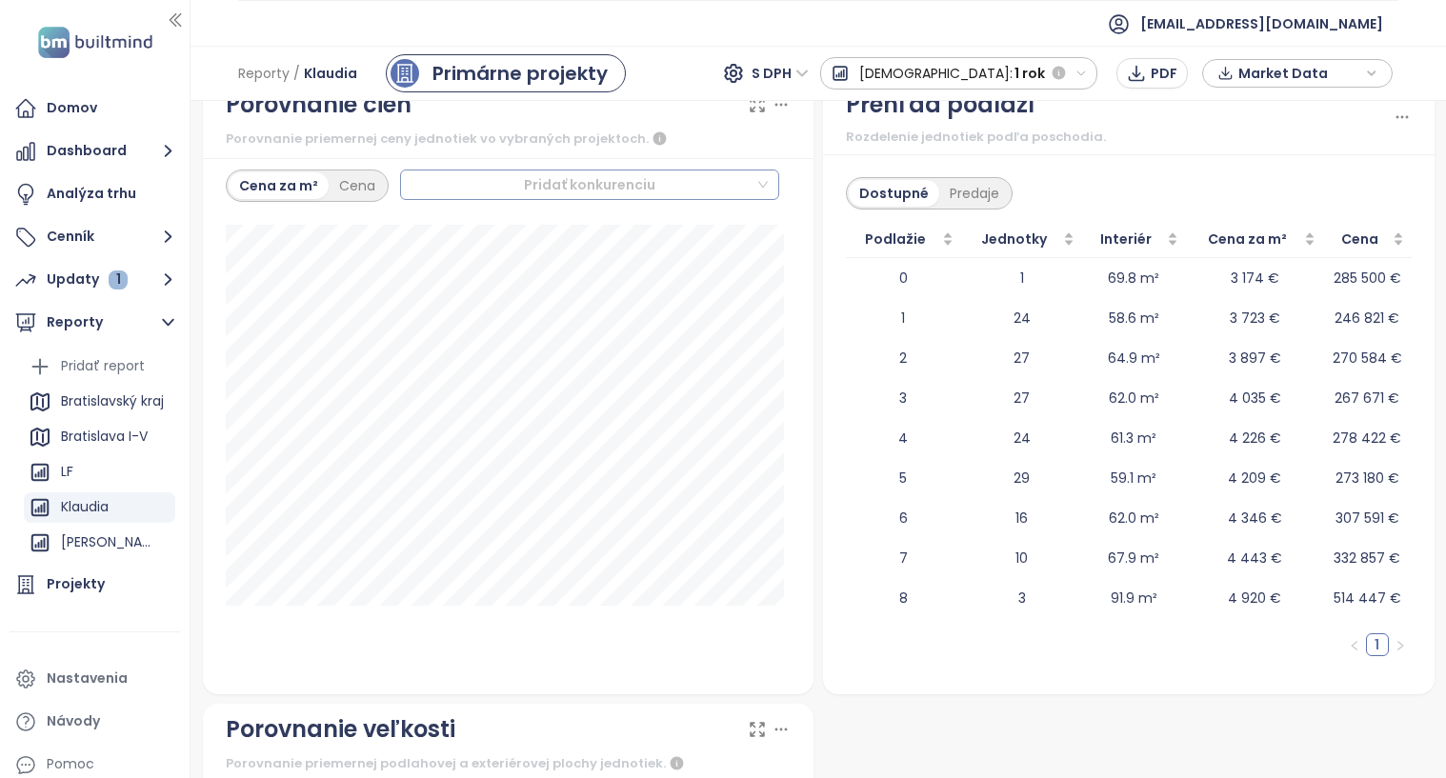
click at [631, 196] on div at bounding box center [582, 184] width 350 height 23
click at [494, 233] on div "Altum" at bounding box center [585, 239] width 344 height 21
click at [460, 239] on div "Altum" at bounding box center [585, 239] width 344 height 21
click at [477, 270] on div "Bory Na Hrádzi" at bounding box center [585, 269] width 344 height 21
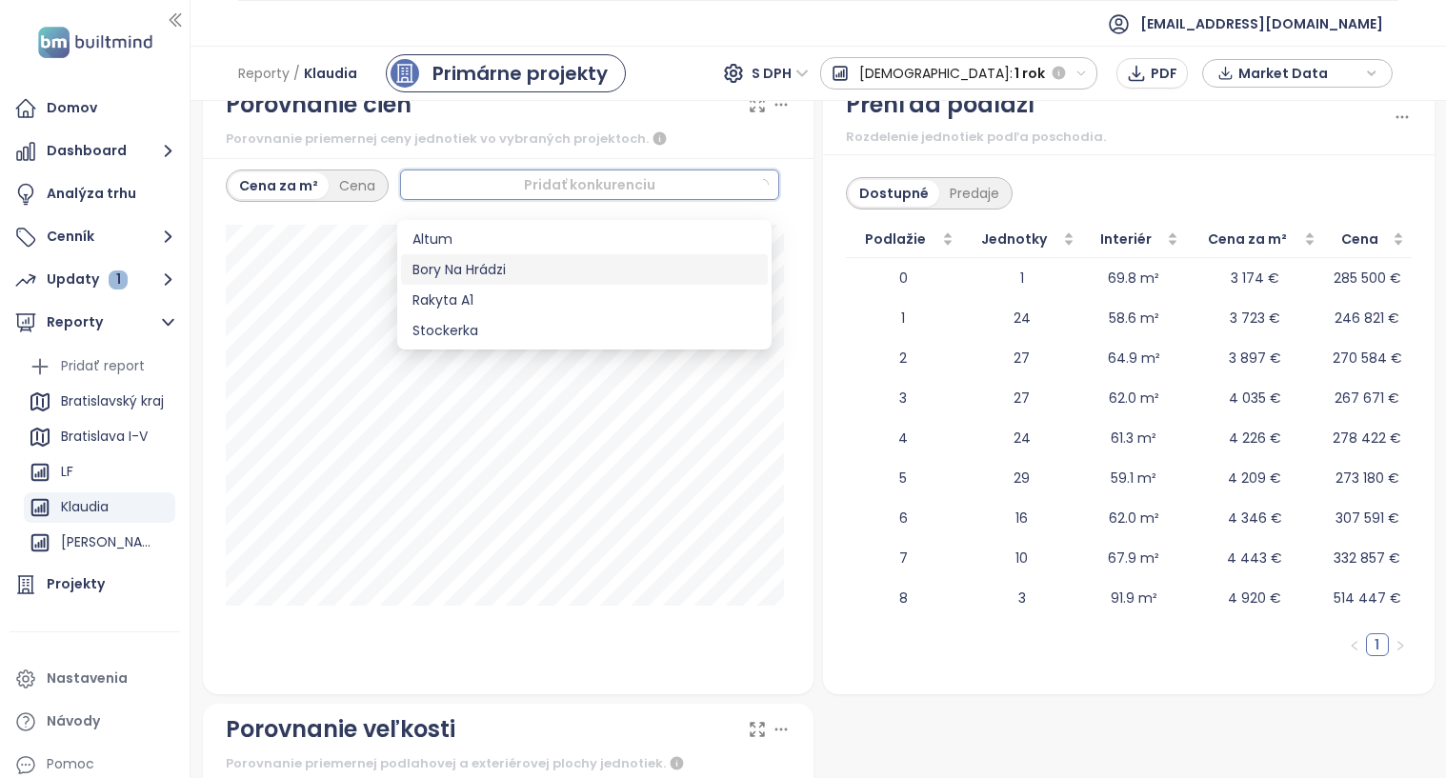
click at [477, 270] on div "Bory Na Hrádzi" at bounding box center [585, 269] width 344 height 21
click at [477, 270] on div "Bory Na Hrádzi" at bounding box center [578, 269] width 331 height 21
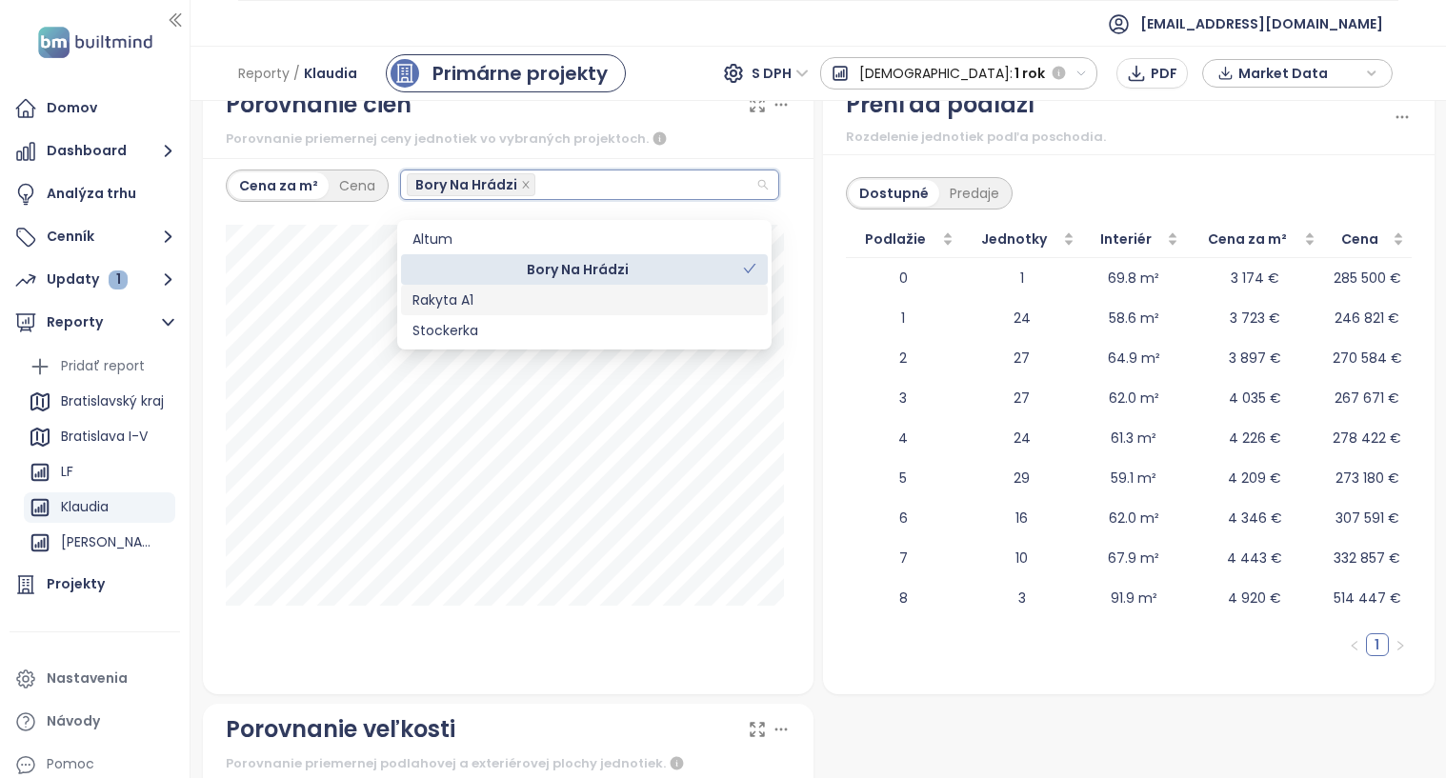
click at [503, 305] on div "Rakyta A1" at bounding box center [585, 300] width 344 height 21
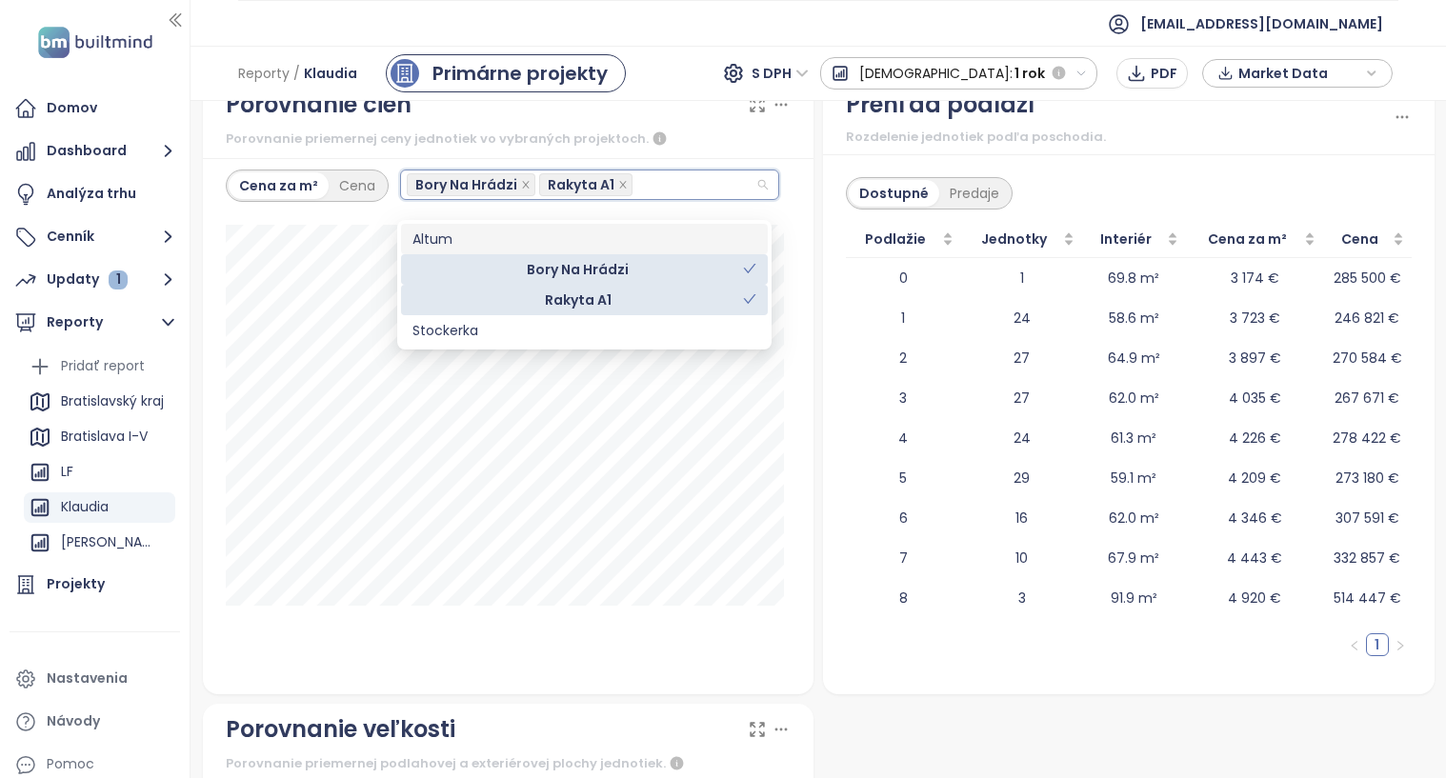
click at [494, 238] on div "Altum" at bounding box center [585, 239] width 344 height 21
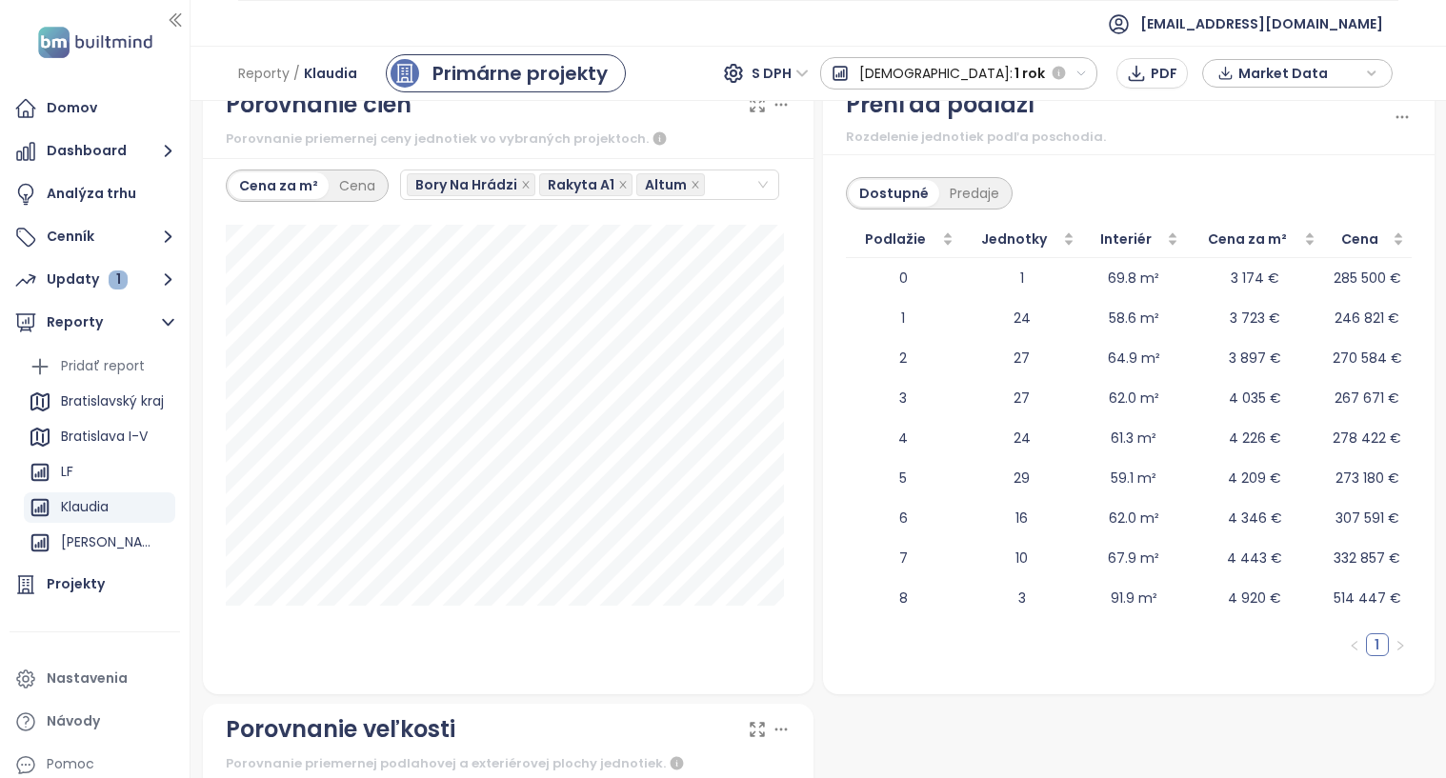
click at [825, 301] on div "Dostupné Predaje Podlažie Jednotky Interiér Cena za m² Cena 0 1 69.8 m² 3 174 €…" at bounding box center [1129, 424] width 612 height 540
click at [732, 198] on div "Bory Na Hrádzi Rakyta A1 Altum" at bounding box center [582, 184] width 350 height 27
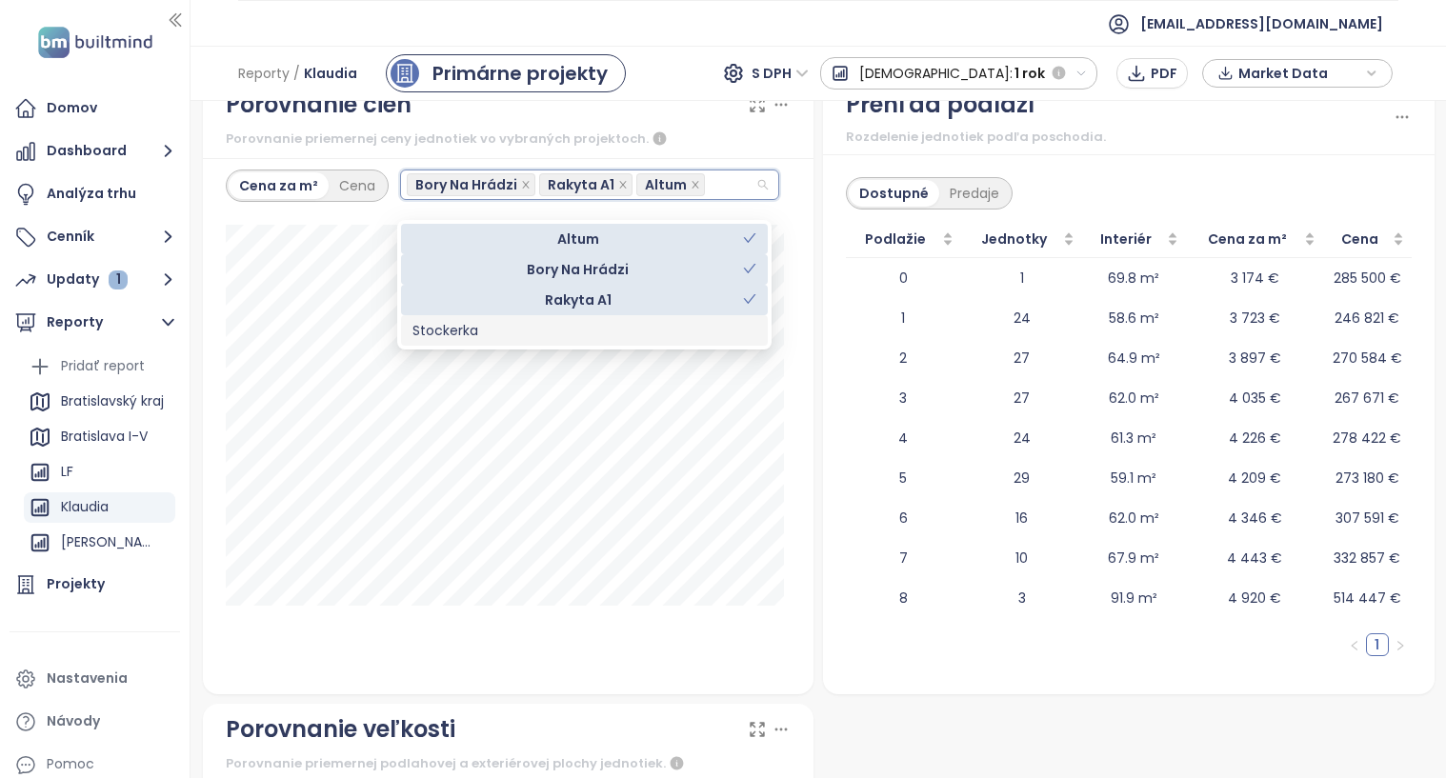
click at [570, 333] on div "Stockerka" at bounding box center [585, 330] width 344 height 21
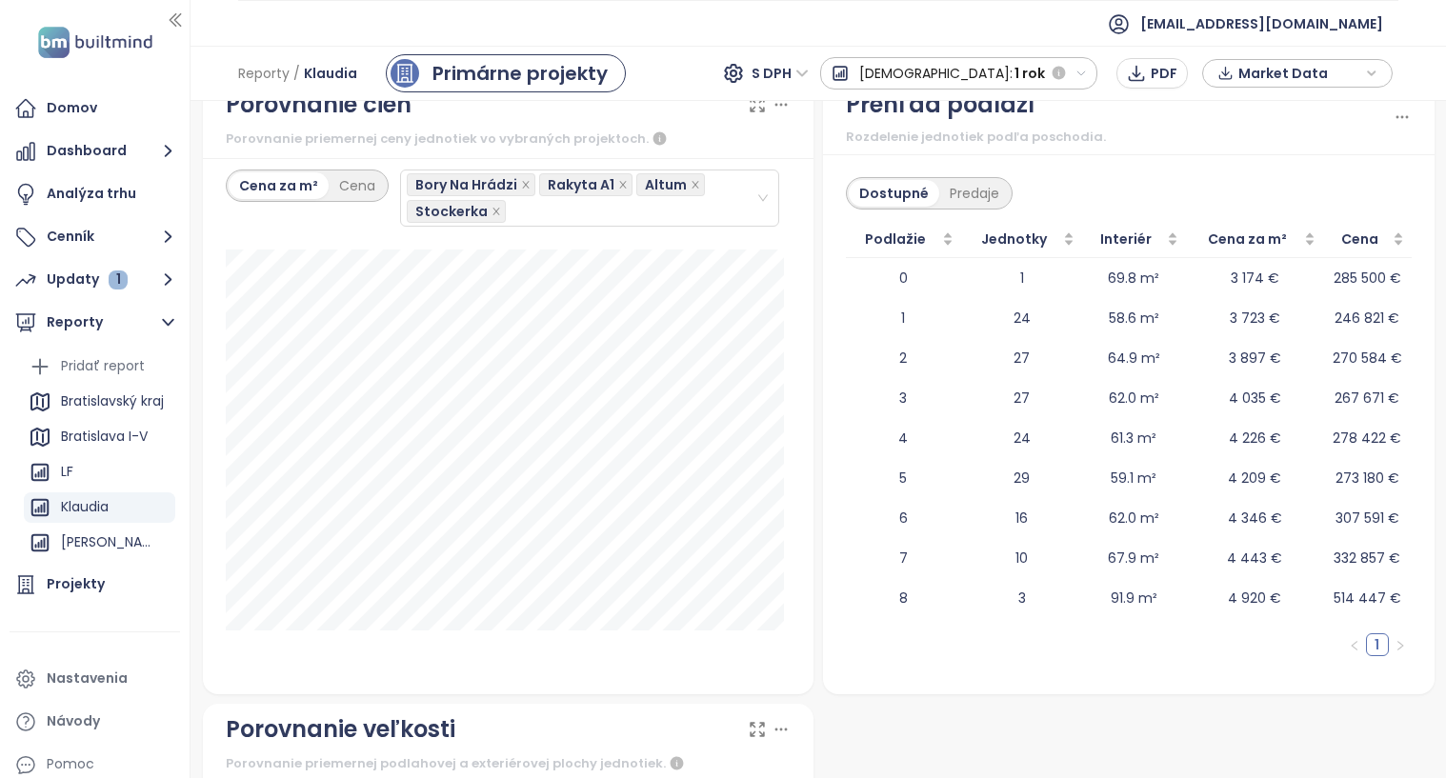
click at [810, 445] on div "Porovnanie cien Porovnanie priemernej ceny jednotiek vo vybraných projektoch. C…" at bounding box center [508, 386] width 621 height 615
click at [759, 196] on span "PNG" at bounding box center [753, 199] width 30 height 21
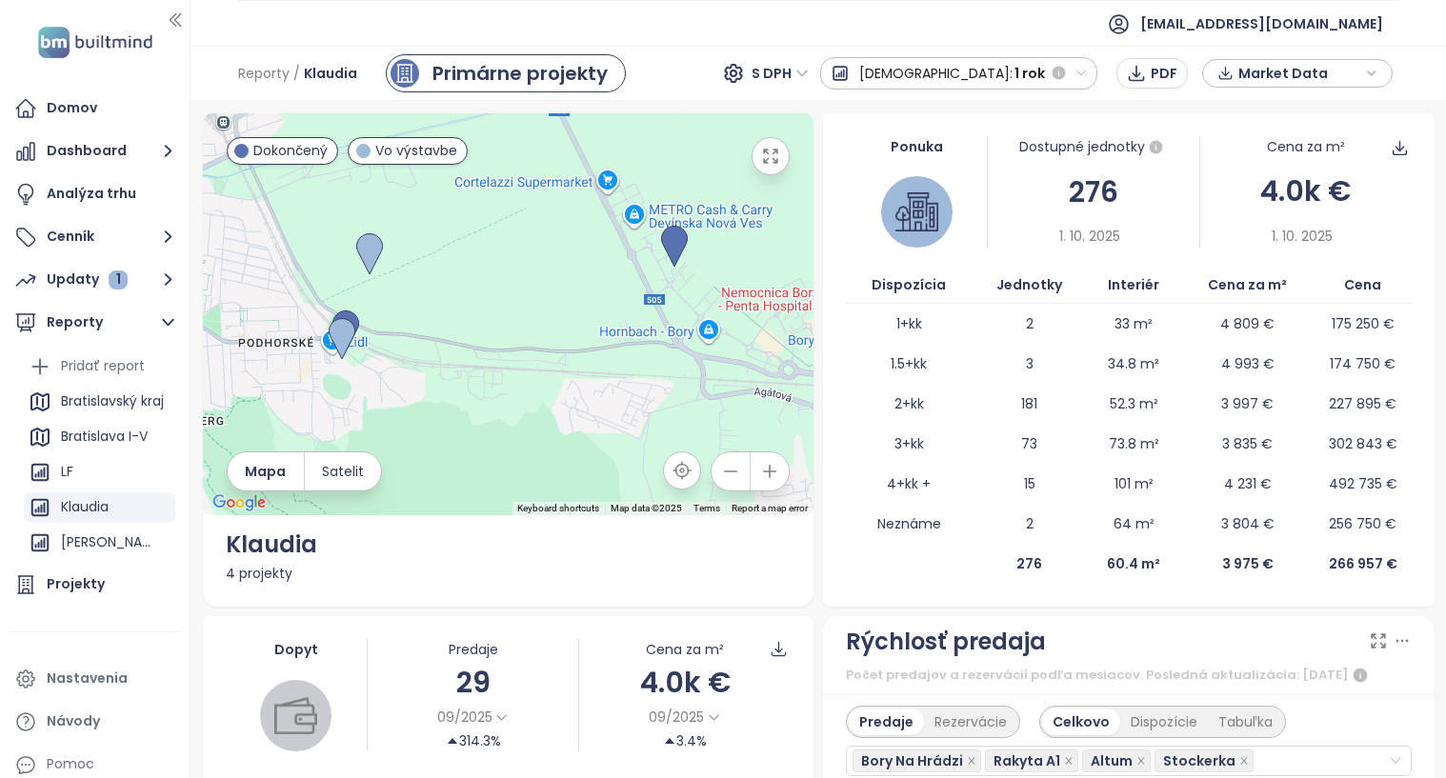
scroll to position [2910, 0]
